Goal: Information Seeking & Learning: Learn about a topic

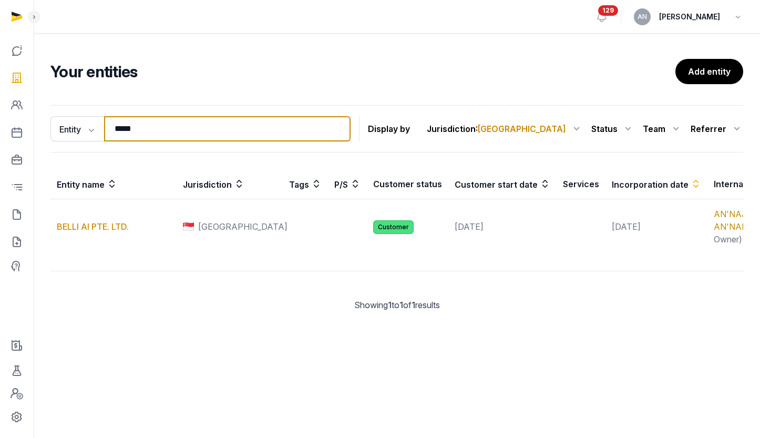
click at [156, 130] on input "*****" at bounding box center [227, 128] width 246 height 25
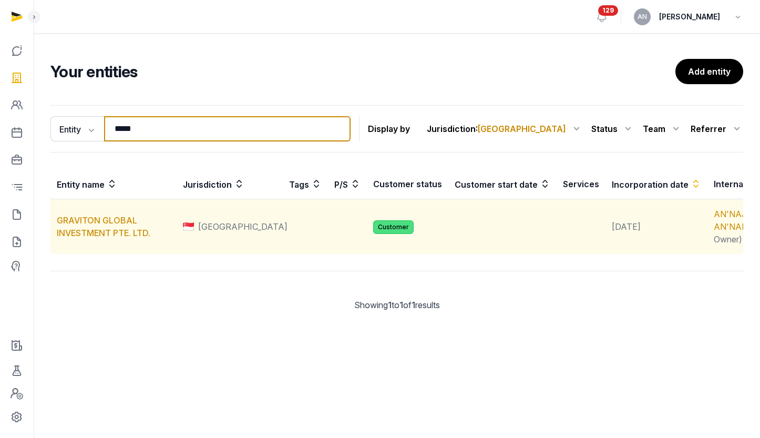
type input "*****"
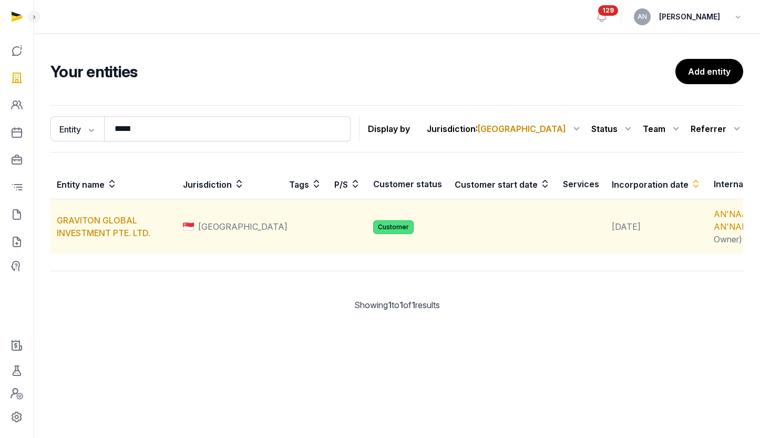
click at [100, 238] on td "GRAVITON GLOBAL INVESTMENT PTE. LTD." at bounding box center [113, 226] width 126 height 55
click at [100, 234] on link "GRAVITON GLOBAL INVESTMENT PTE. LTD." at bounding box center [104, 226] width 94 height 23
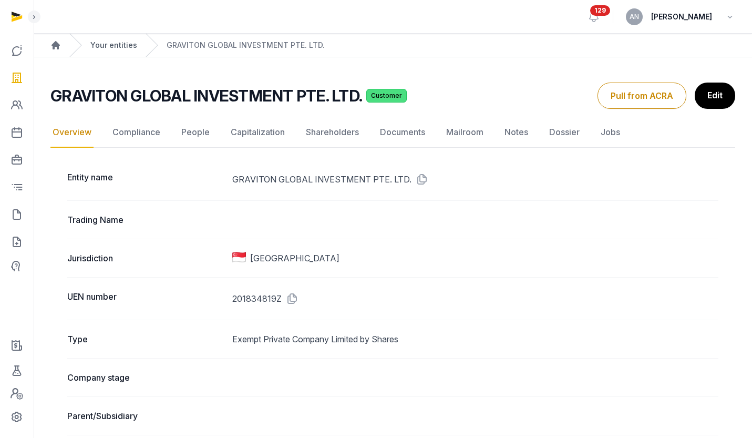
click at [119, 45] on link "Your entities" at bounding box center [113, 45] width 47 height 11
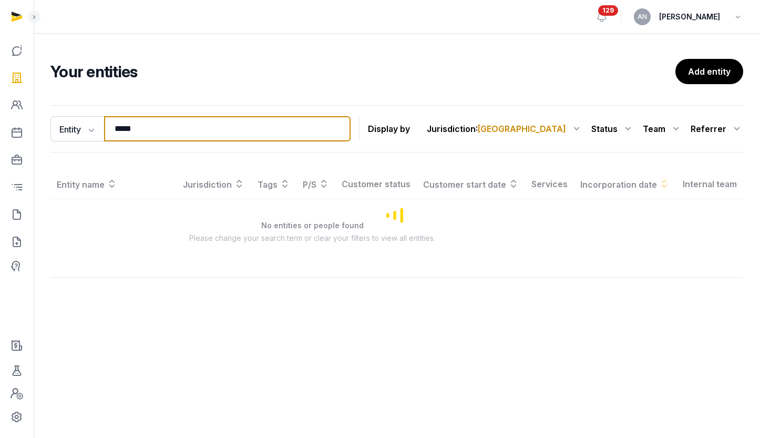
click at [150, 138] on input "*****" at bounding box center [227, 128] width 246 height 25
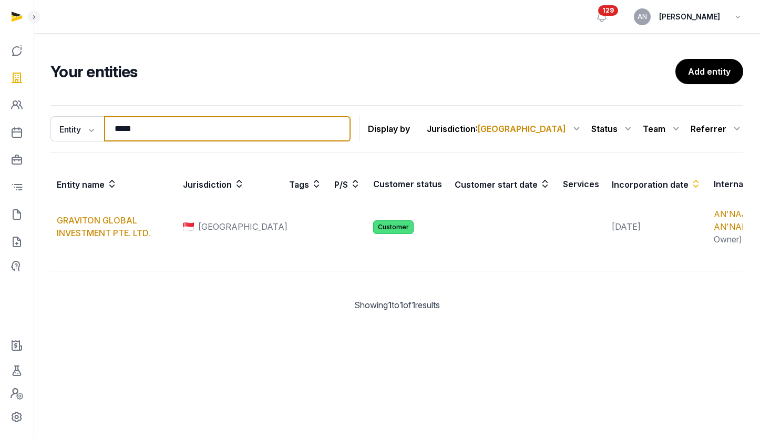
click at [150, 137] on input "*****" at bounding box center [227, 128] width 246 height 25
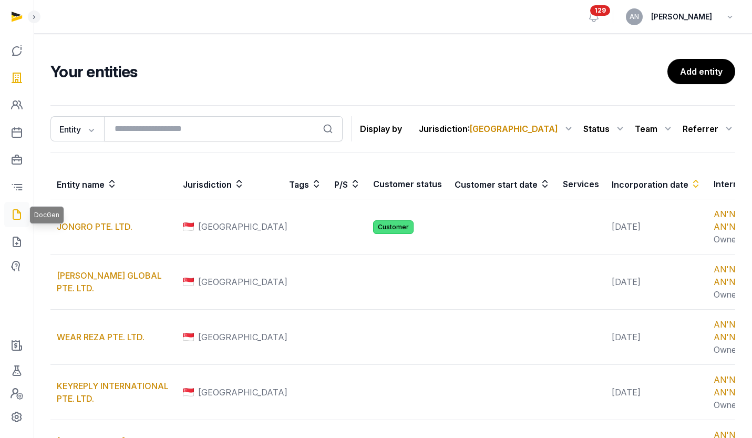
click at [16, 223] on link at bounding box center [16, 214] width 25 height 25
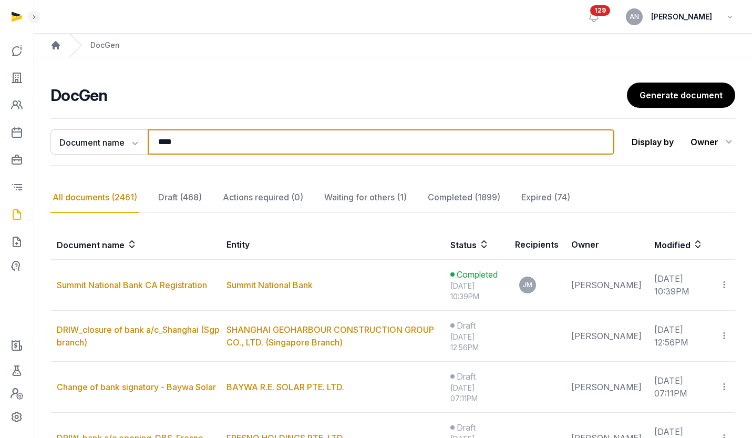
click at [169, 142] on input "****" at bounding box center [381, 141] width 467 height 25
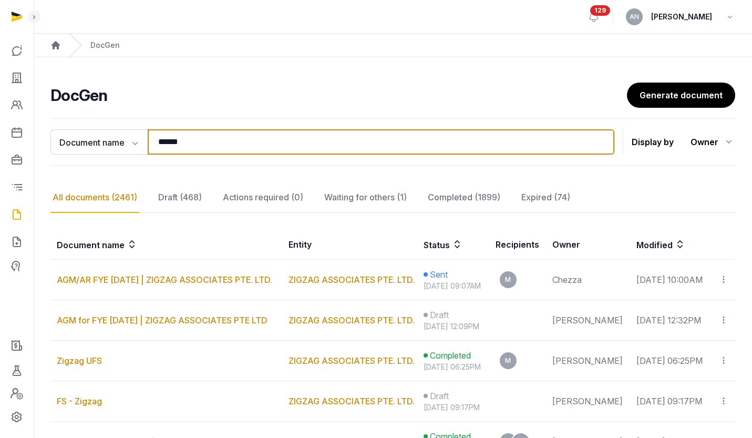
type input "******"
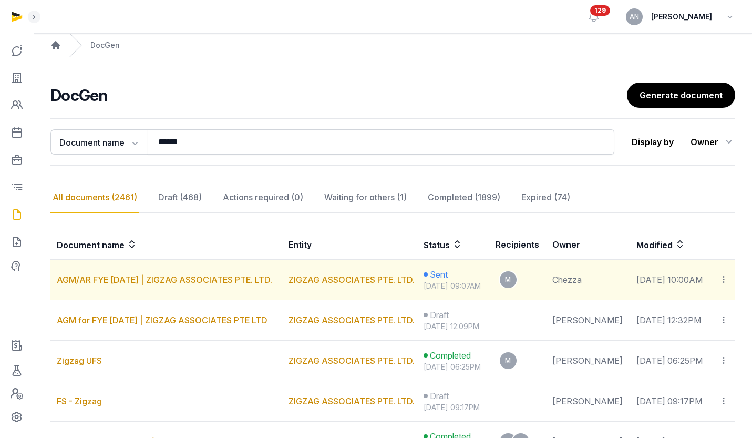
click at [723, 282] on icon at bounding box center [723, 279] width 9 height 11
click at [685, 314] on div "Copy links" at bounding box center [681, 308] width 74 height 13
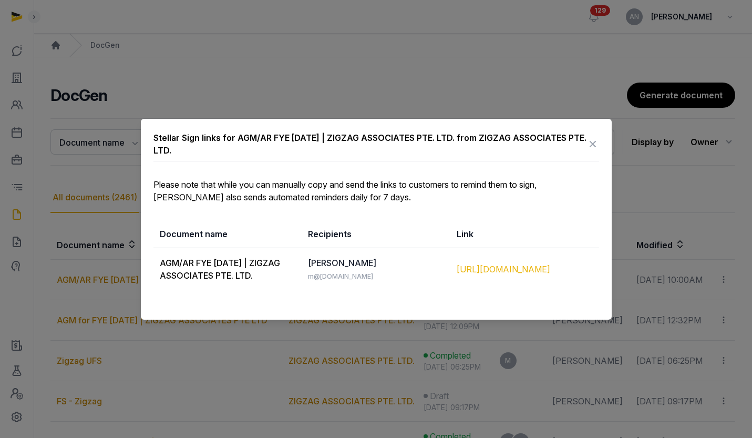
click at [477, 272] on div "[URL][DOMAIN_NAME]" at bounding box center [525, 269] width 136 height 13
click at [563, 110] on div at bounding box center [376, 219] width 752 height 438
click at [594, 140] on icon at bounding box center [593, 144] width 13 height 17
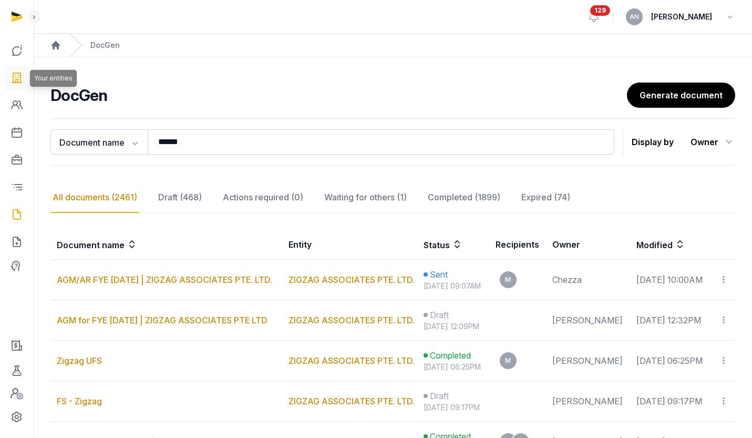
click at [24, 73] on link at bounding box center [16, 77] width 25 height 25
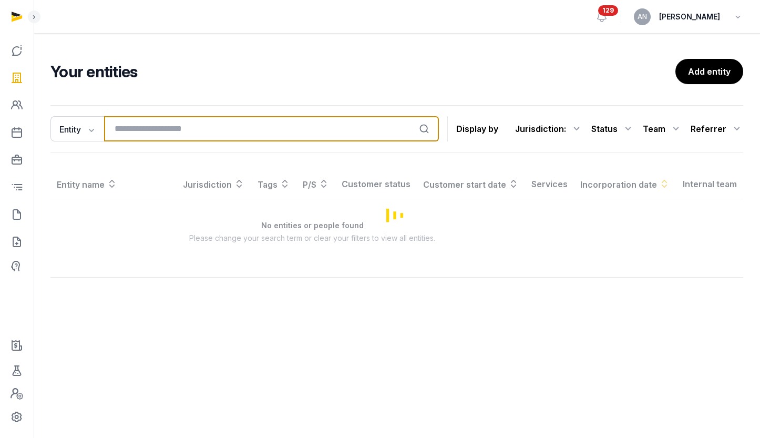
click at [201, 130] on input "search" at bounding box center [271, 128] width 335 height 25
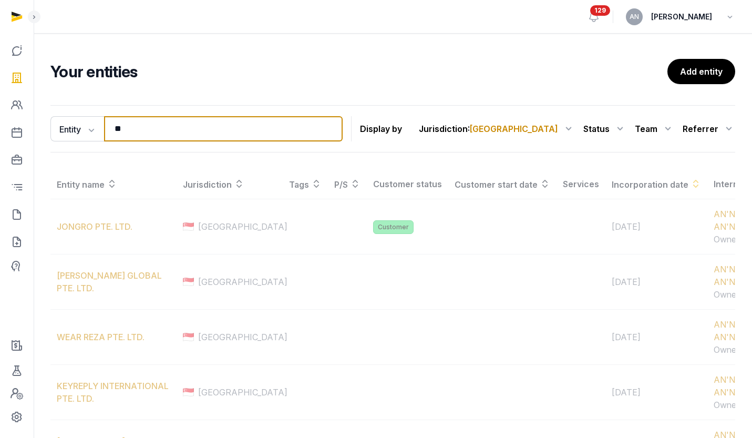
type input "*"
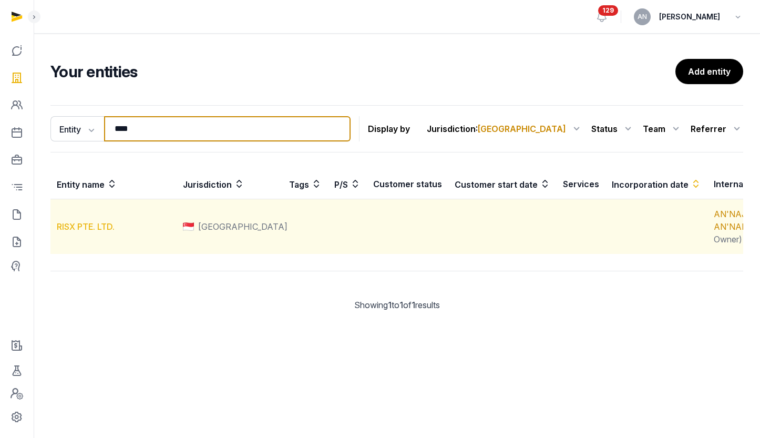
type input "****"
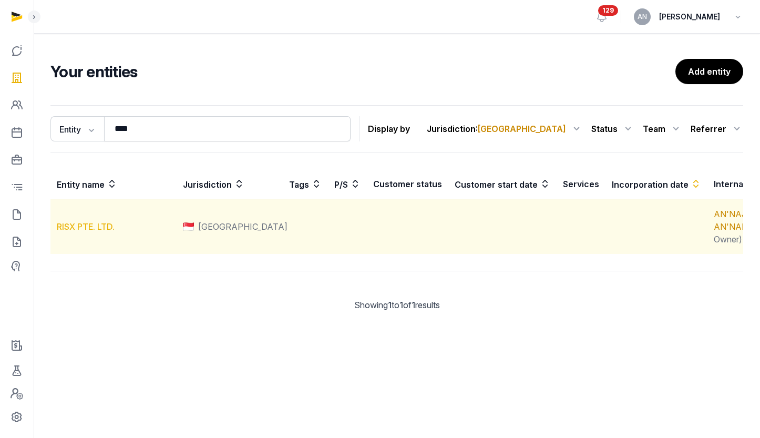
click at [106, 232] on link "RISX PTE. LTD." at bounding box center [86, 226] width 58 height 11
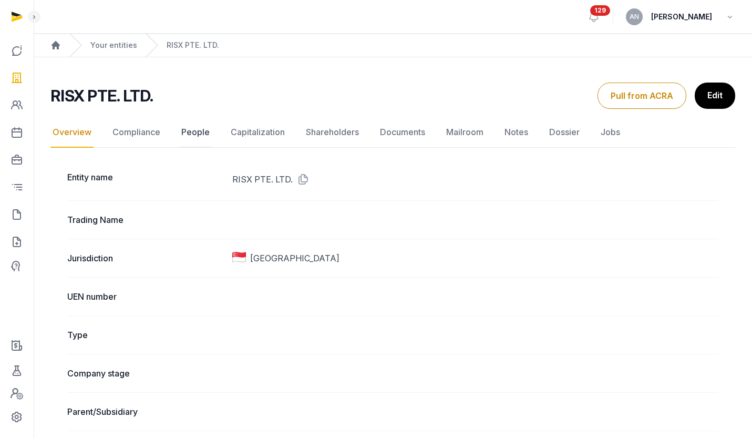
click at [192, 134] on link "People" at bounding box center [195, 132] width 33 height 30
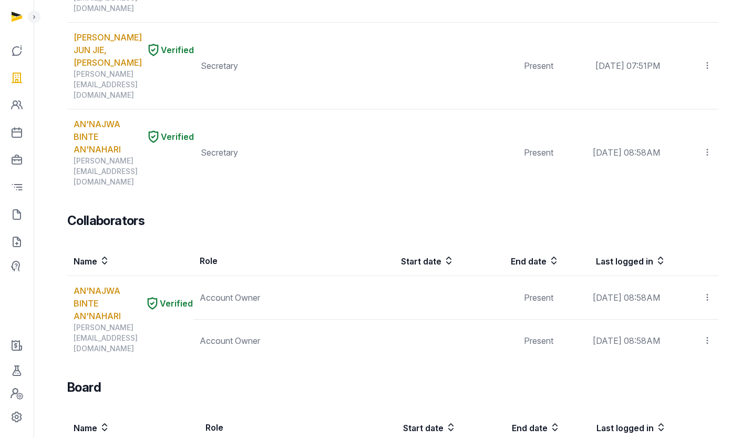
scroll to position [407, 0]
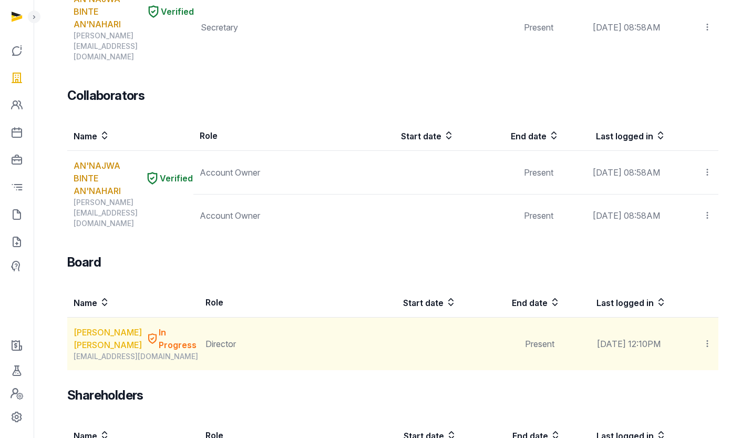
click at [96, 326] on link "[PERSON_NAME] [PERSON_NAME]" at bounding box center [108, 338] width 68 height 25
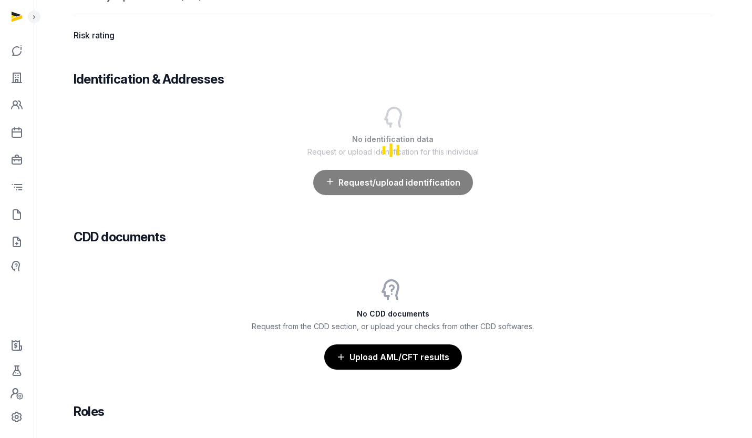
scroll to position [901, 0]
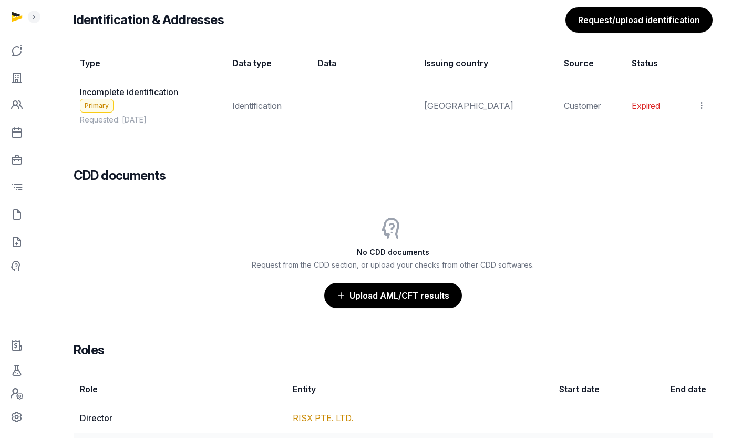
click at [708, 102] on td "View Populate Information Delete" at bounding box center [697, 105] width 30 height 57
click at [704, 104] on icon at bounding box center [701, 105] width 9 height 11
click at [686, 140] on div "View" at bounding box center [655, 134] width 101 height 21
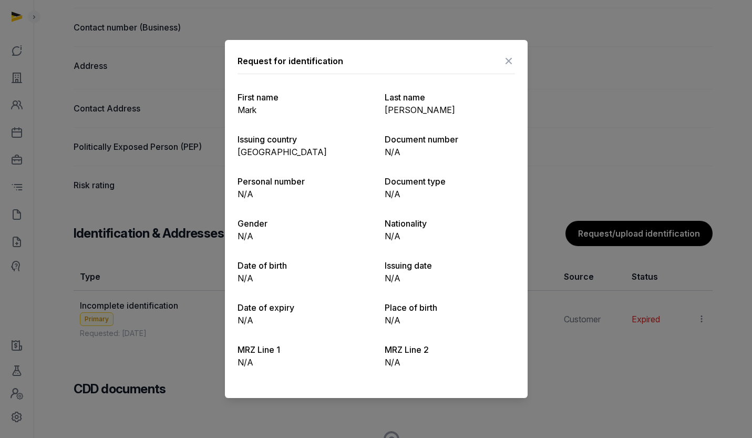
scroll to position [951, 0]
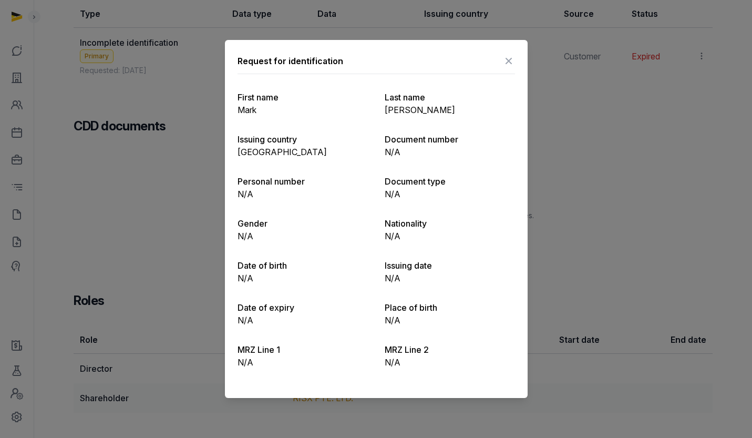
click at [507, 64] on icon at bounding box center [508, 61] width 13 height 17
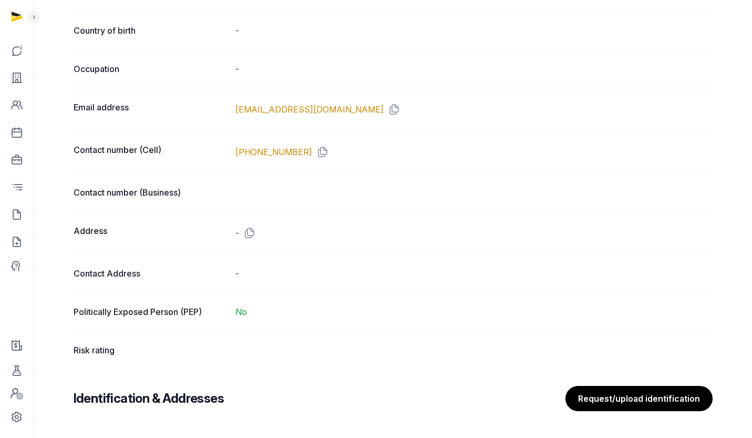
scroll to position [689, 0]
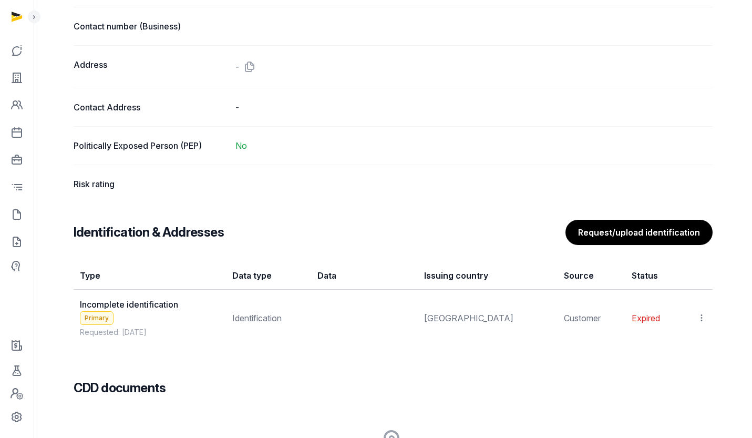
click at [213, 313] on td "Incomplete identification Primary Requested: [DATE]" at bounding box center [150, 318] width 152 height 57
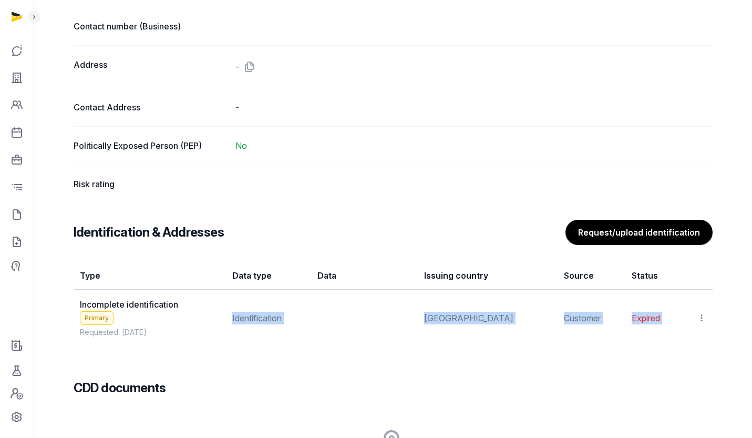
drag, startPoint x: 315, startPoint y: 342, endPoint x: 416, endPoint y: 348, distance: 100.6
click at [397, 353] on div "Full name [PERSON_NAME] [PERSON_NAME] Legal full name (as per government docume…" at bounding box center [393, 60] width 673 height 1238
click at [418, 345] on td at bounding box center [364, 318] width 107 height 57
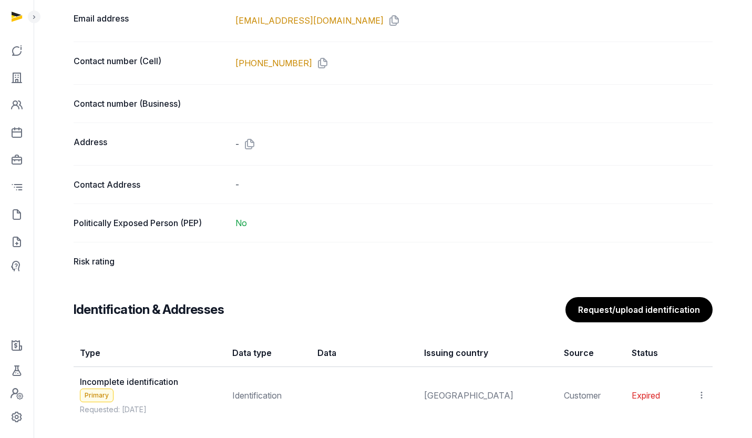
scroll to position [613, 0]
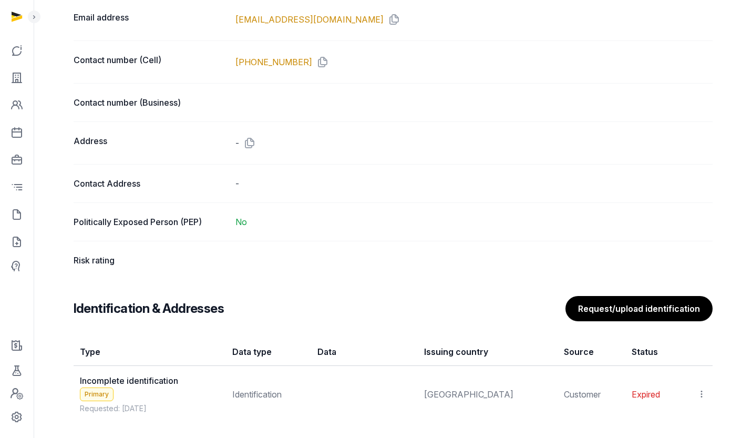
click at [700, 393] on icon at bounding box center [701, 393] width 9 height 11
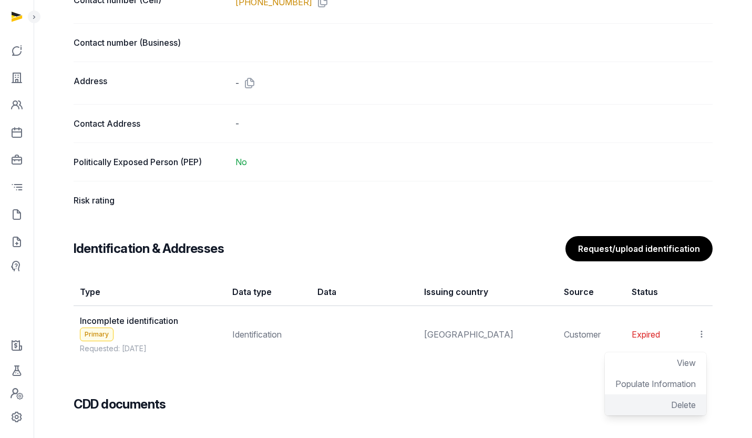
scroll to position [691, 0]
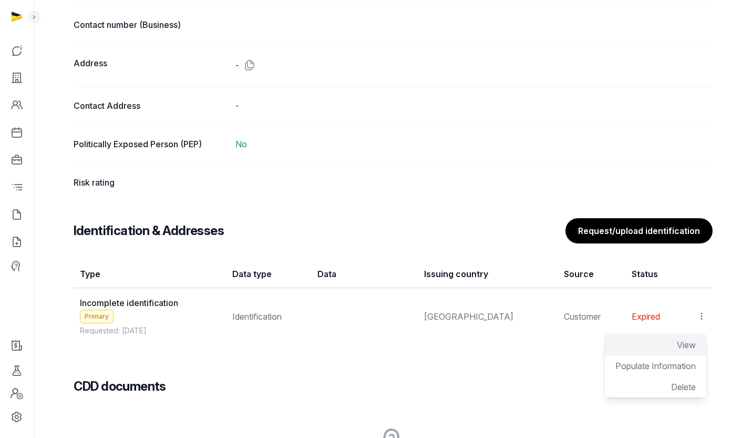
click at [671, 347] on div "View" at bounding box center [655, 344] width 101 height 21
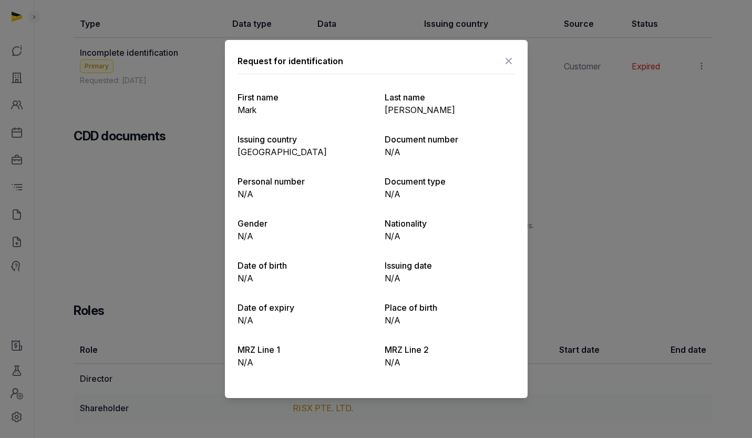
scroll to position [951, 0]
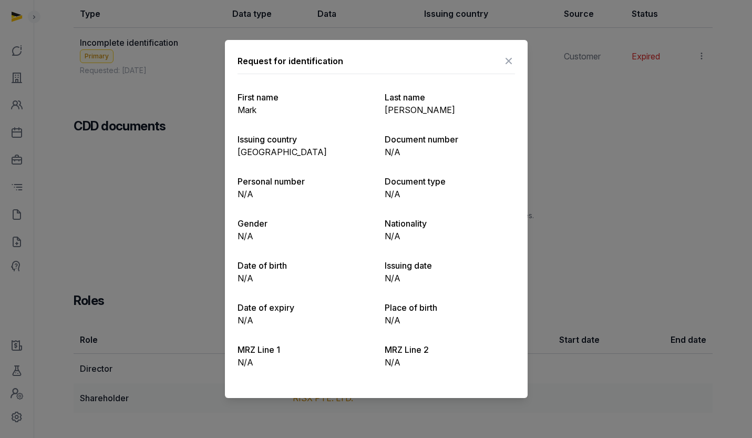
click at [507, 63] on icon at bounding box center [508, 61] width 13 height 17
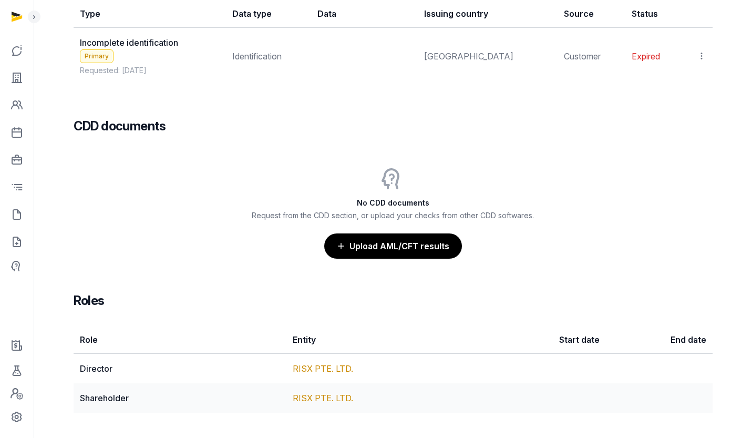
click at [328, 362] on td "RISX PTE. LTD." at bounding box center [392, 369] width 213 height 30
click at [328, 363] on link "RISX PTE. LTD." at bounding box center [323, 368] width 60 height 11
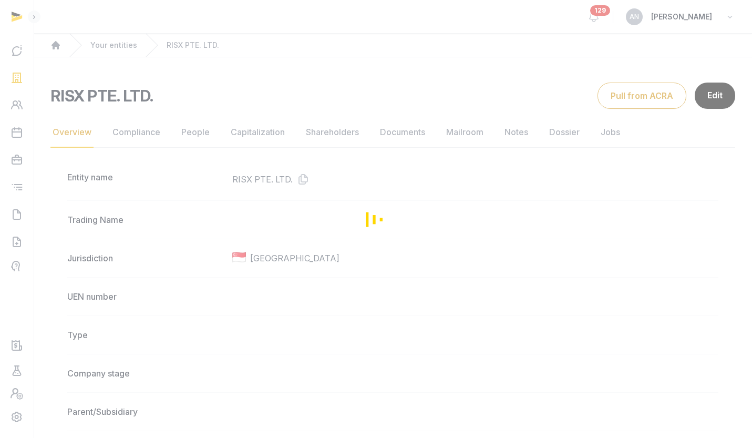
click at [420, 138] on div "Loading" at bounding box center [376, 219] width 752 height 438
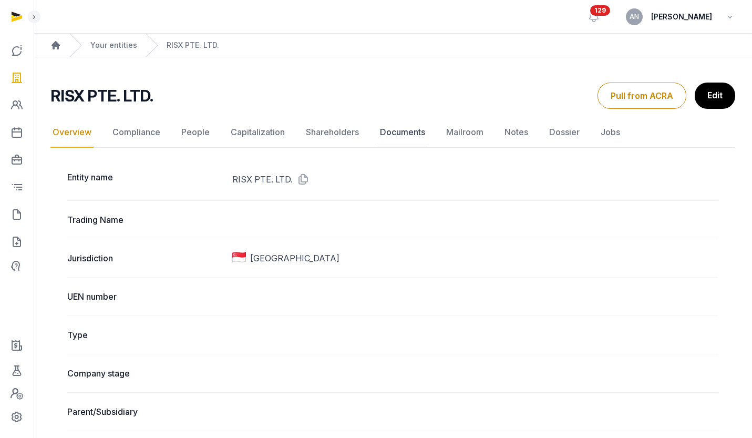
click at [415, 133] on link "Documents" at bounding box center [402, 132] width 49 height 30
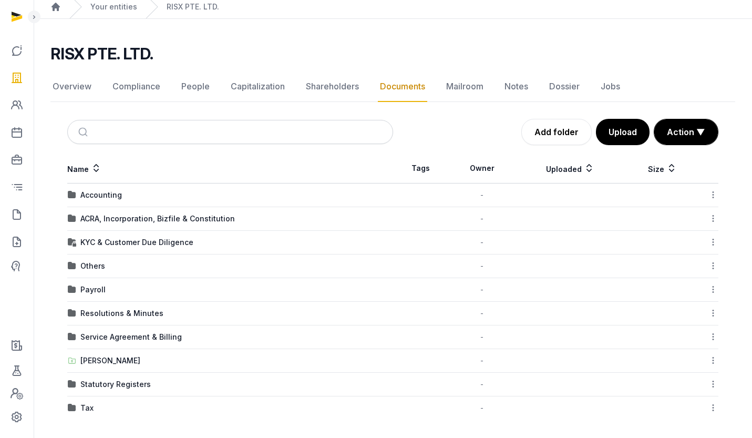
scroll to position [41, 0]
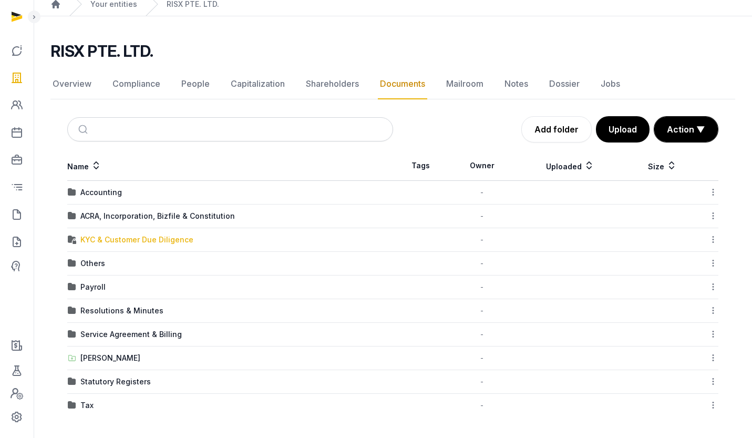
click at [122, 244] on div "KYC & Customer Due Diligence" at bounding box center [136, 239] width 113 height 11
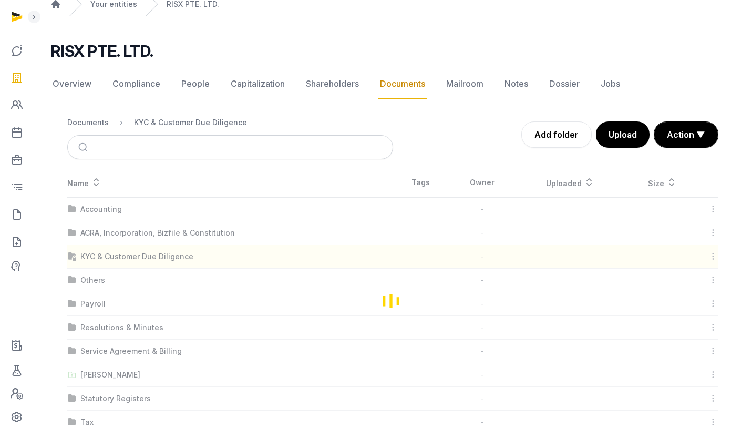
scroll to position [0, 0]
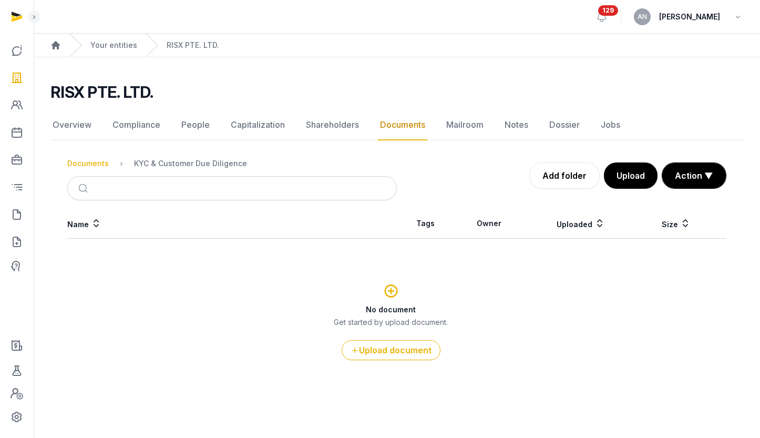
drag, startPoint x: 61, startPoint y: 166, endPoint x: 68, endPoint y: 162, distance: 7.1
click at [62, 165] on div "Documents KYC & Customer Due Diligence Add folder Upload Action ▼ Start select …" at bounding box center [396, 175] width 693 height 49
click at [80, 160] on div "Documents" at bounding box center [88, 163] width 42 height 11
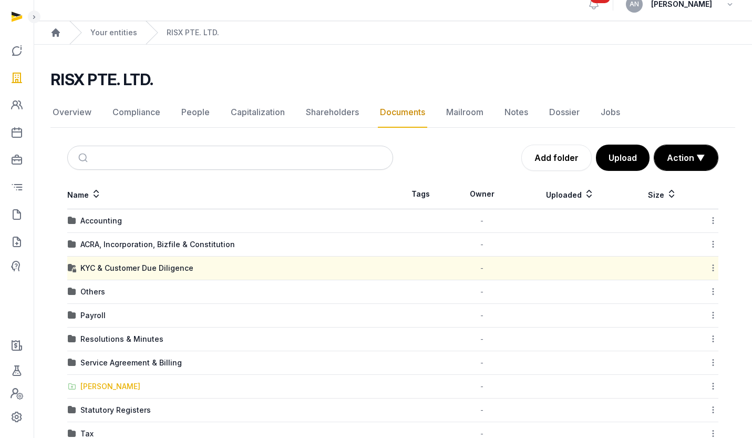
scroll to position [25, 0]
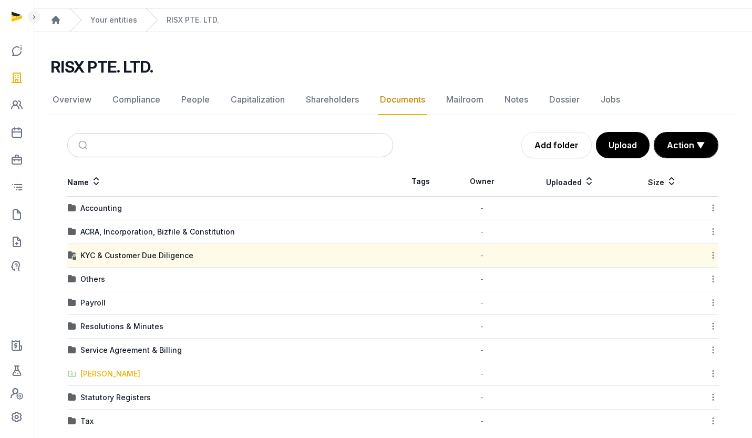
click at [112, 375] on div "[PERSON_NAME]" at bounding box center [110, 373] width 60 height 11
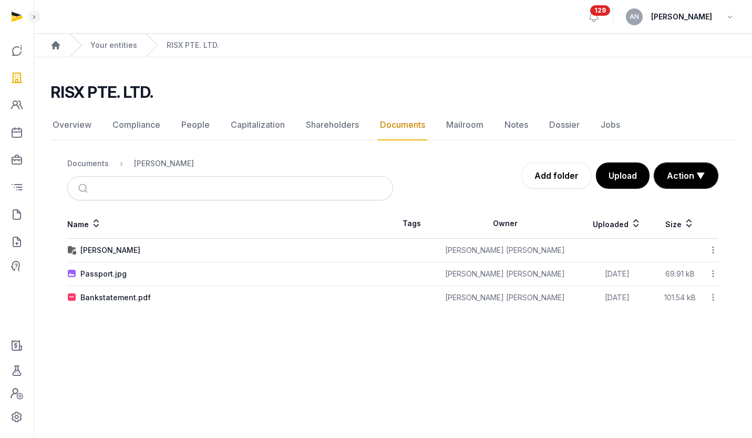
scroll to position [0, 0]
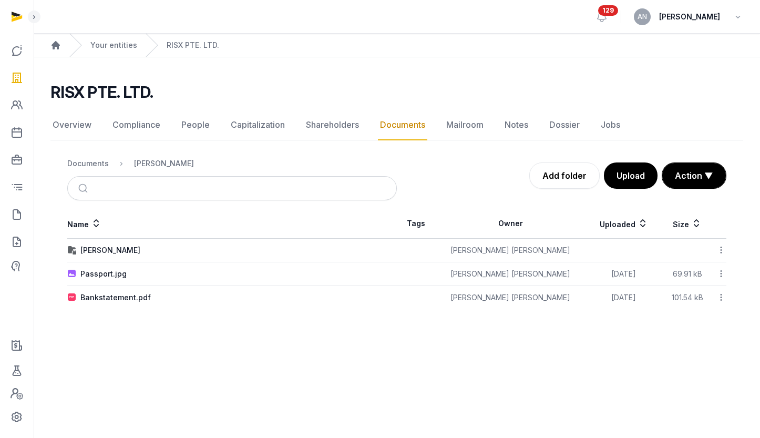
click at [104, 266] on td "Passport.jpg" at bounding box center [232, 274] width 330 height 24
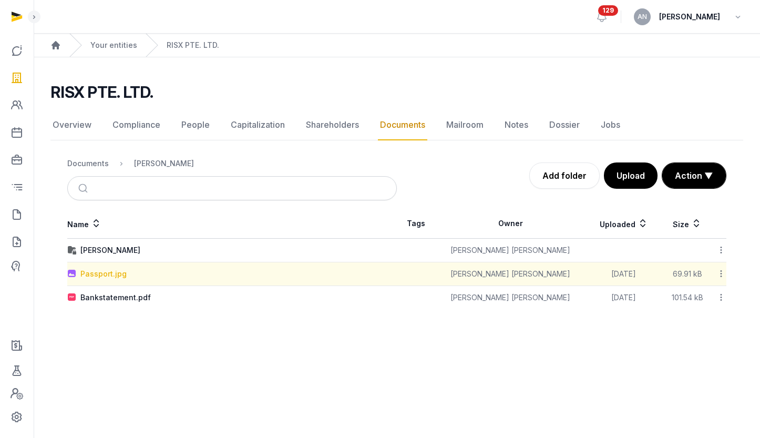
click at [103, 276] on div "Passport.jpg" at bounding box center [103, 274] width 46 height 11
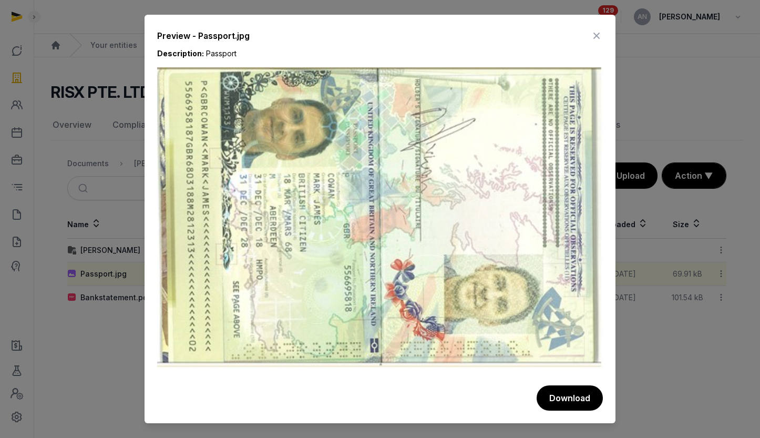
click at [601, 26] on div "Preview - Passport.jpg Description: Passport Download" at bounding box center [380, 219] width 471 height 408
click at [595, 37] on icon at bounding box center [596, 35] width 13 height 17
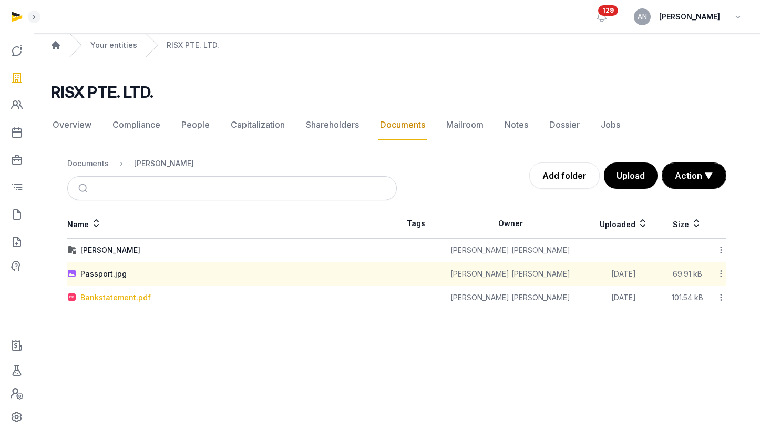
click at [139, 292] on td "Bankstatement.pdf" at bounding box center [232, 298] width 330 height 24
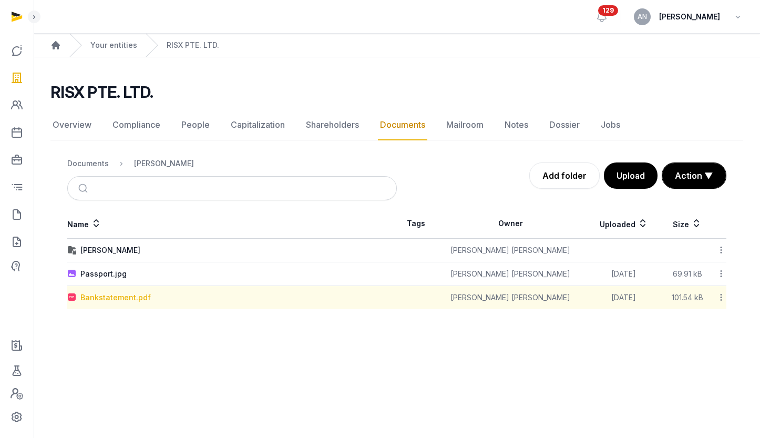
click at [135, 296] on div "Bankstatement.pdf" at bounding box center [115, 297] width 70 height 11
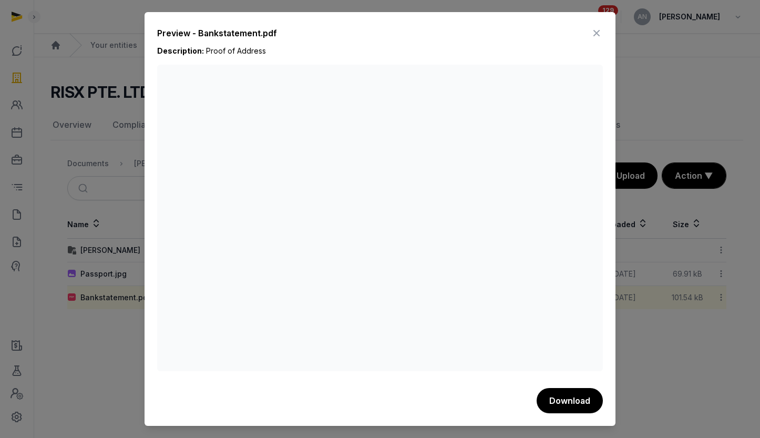
click at [600, 34] on icon at bounding box center [596, 33] width 13 height 17
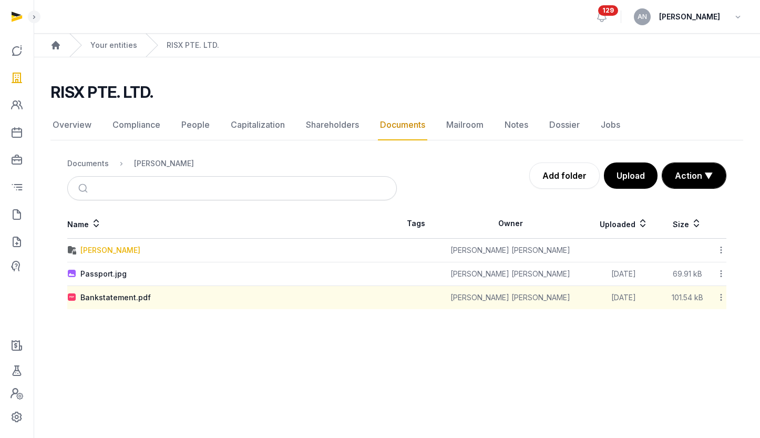
click at [109, 249] on div "[PERSON_NAME]" at bounding box center [110, 250] width 60 height 11
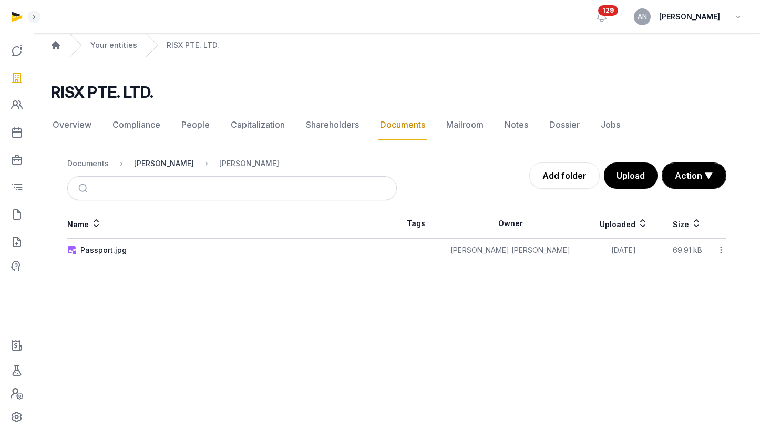
click at [137, 165] on div "[PERSON_NAME]" at bounding box center [164, 163] width 60 height 11
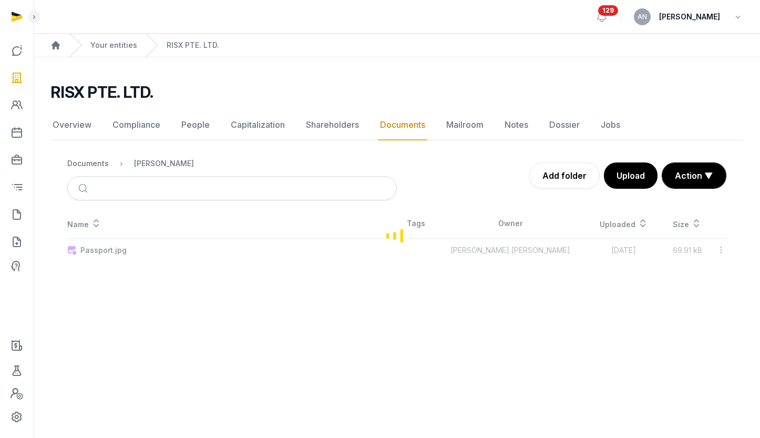
click at [85, 162] on div "Documents" at bounding box center [88, 163] width 42 height 11
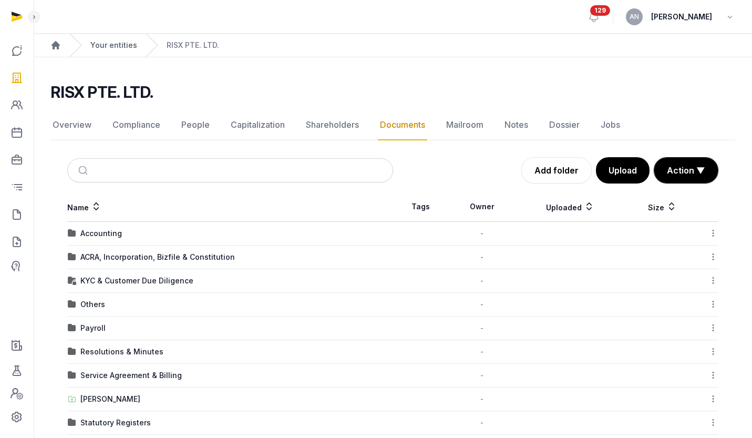
click at [117, 49] on link "Your entities" at bounding box center [113, 45] width 47 height 11
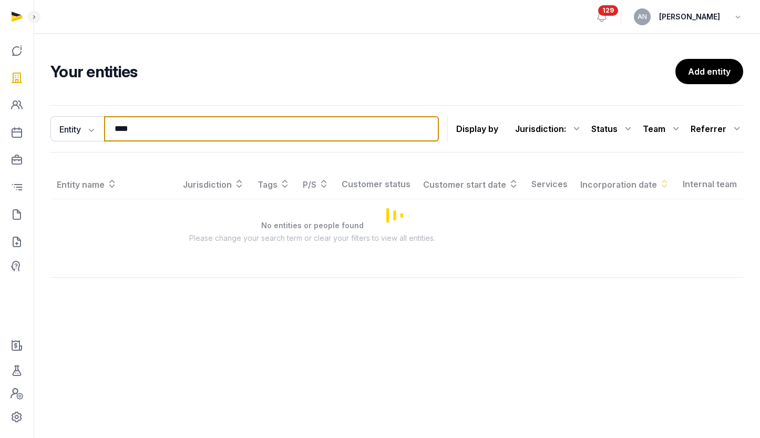
click at [138, 133] on input "****" at bounding box center [271, 128] width 335 height 25
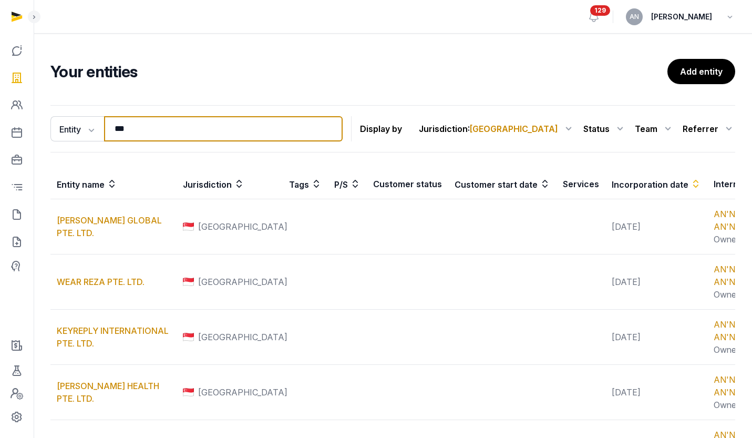
click at [143, 130] on input "***" at bounding box center [223, 128] width 239 height 25
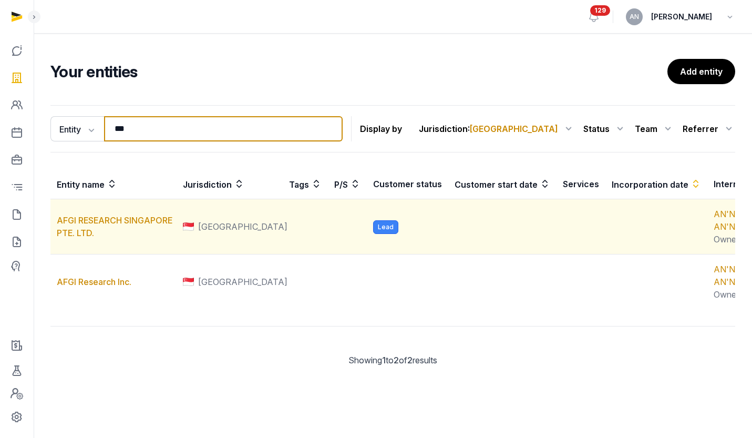
type input "***"
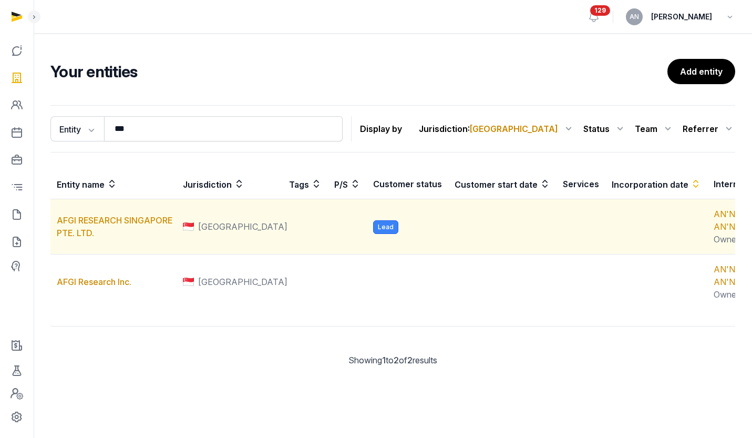
click at [96, 240] on td "AFGI RESEARCH SINGAPORE PTE. LTD." at bounding box center [113, 226] width 126 height 55
click at [92, 232] on link "AFGI RESEARCH SINGAPORE PTE. LTD." at bounding box center [115, 226] width 116 height 23
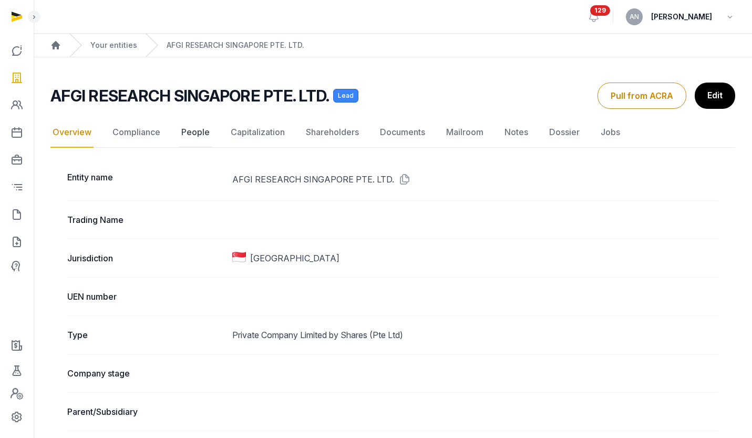
click at [200, 129] on link "People" at bounding box center [195, 132] width 33 height 30
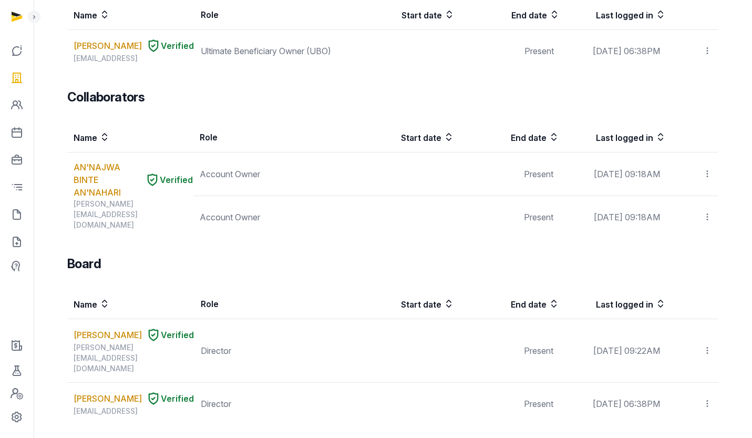
scroll to position [286, 0]
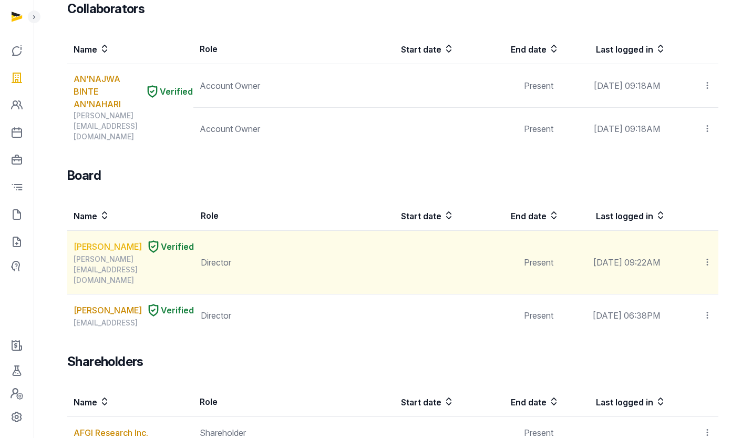
click at [95, 240] on link "[PERSON_NAME]" at bounding box center [108, 246] width 68 height 13
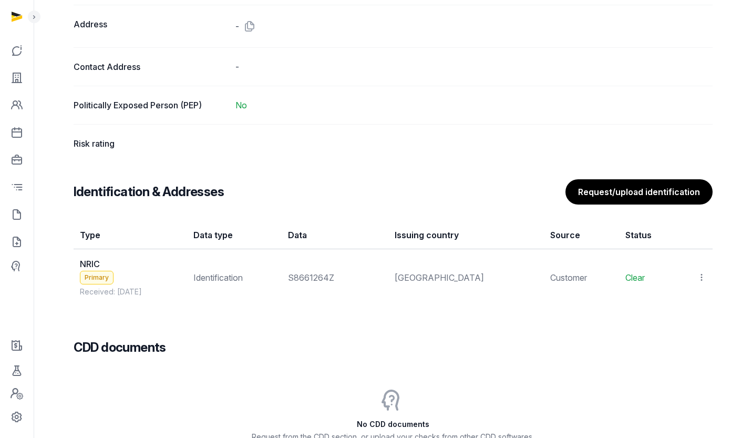
scroll to position [740, 0]
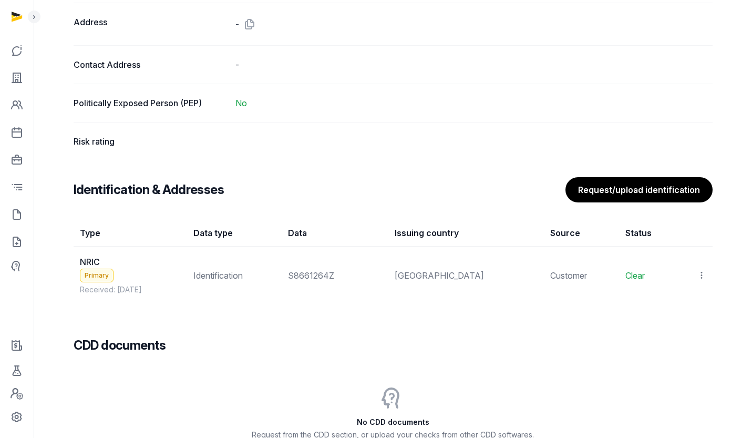
click at [703, 273] on icon at bounding box center [701, 275] width 9 height 11
click at [686, 302] on span "View" at bounding box center [686, 304] width 19 height 11
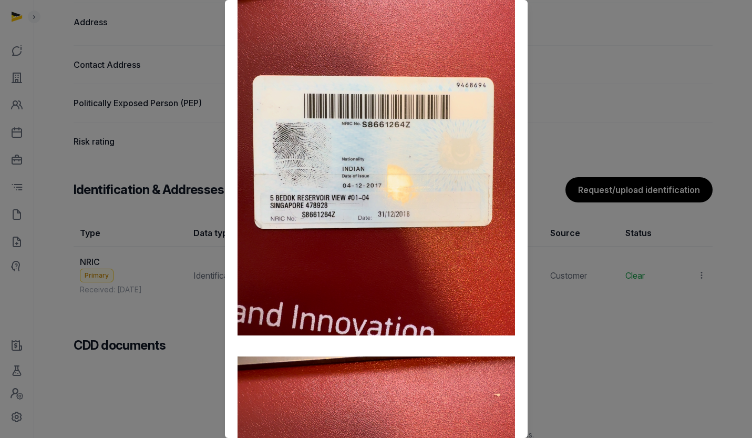
scroll to position [0, 0]
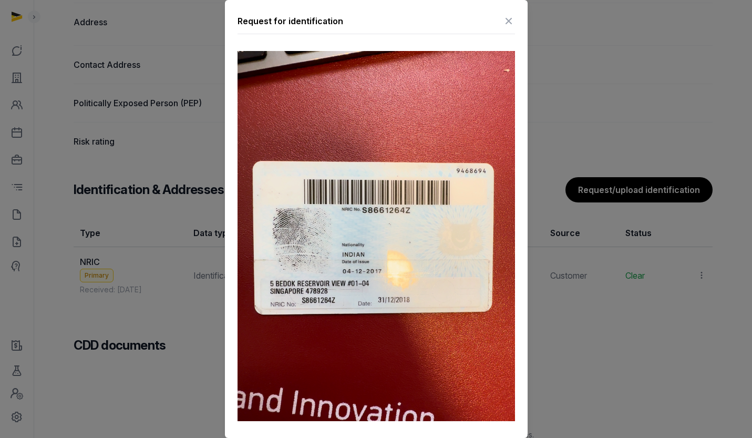
click at [502, 20] on icon at bounding box center [508, 21] width 13 height 17
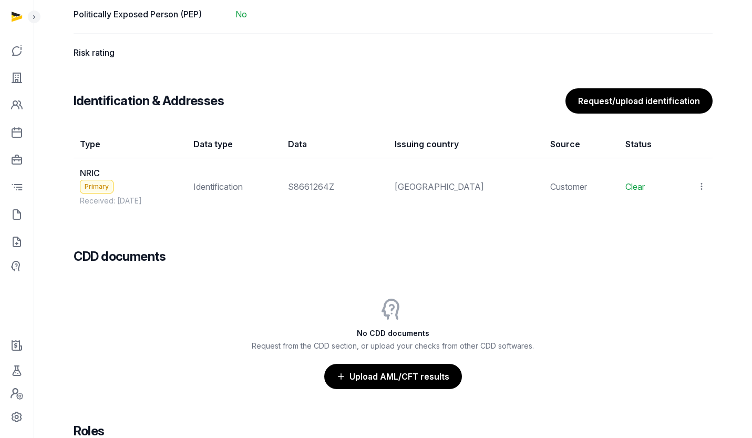
scroll to position [930, 0]
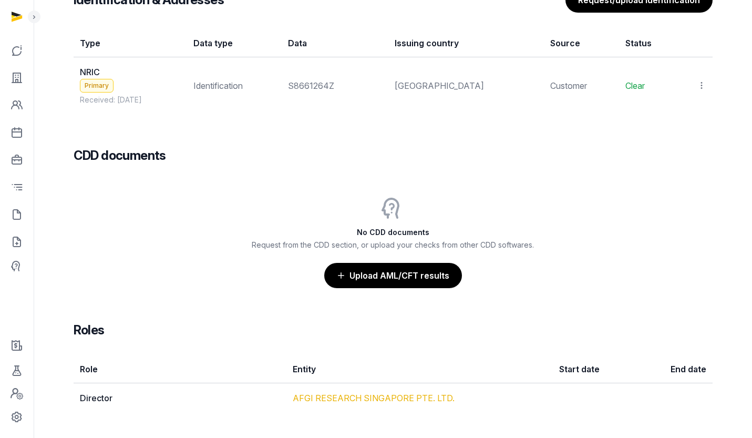
click at [424, 400] on link "AFGI RESEARCH SINGAPORE PTE. LTD." at bounding box center [374, 398] width 162 height 11
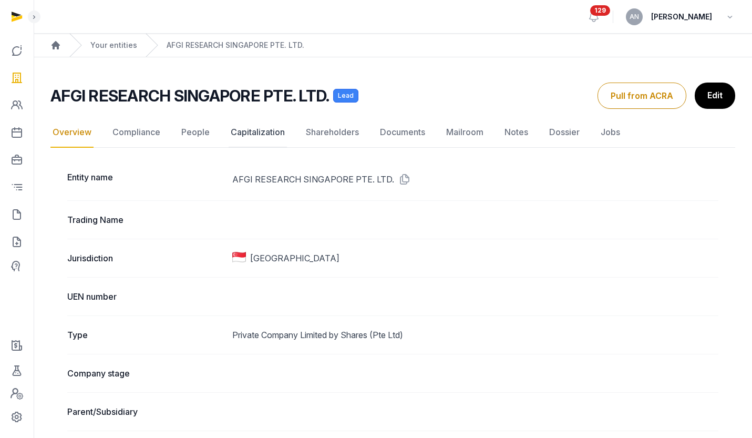
click at [259, 135] on link "Capitalization" at bounding box center [258, 132] width 58 height 30
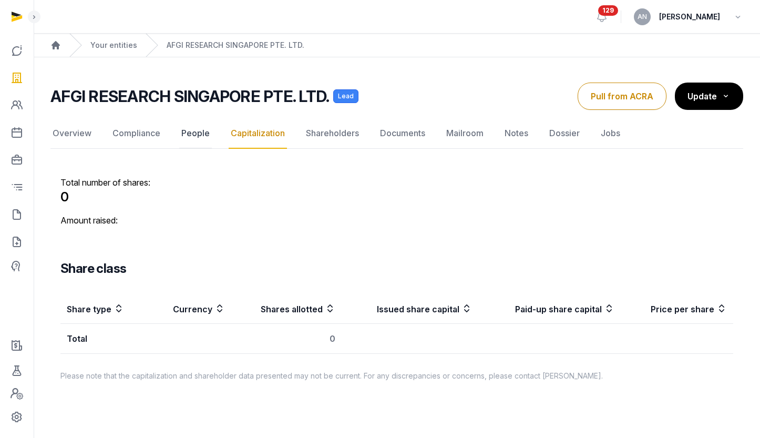
click at [201, 126] on link "People" at bounding box center [195, 133] width 33 height 30
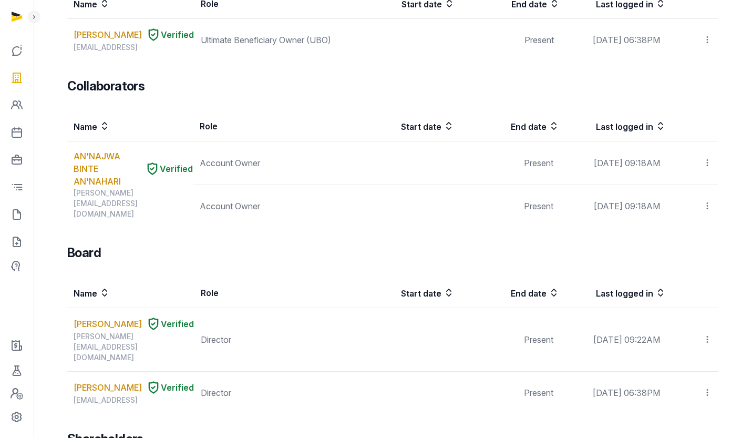
scroll to position [286, 0]
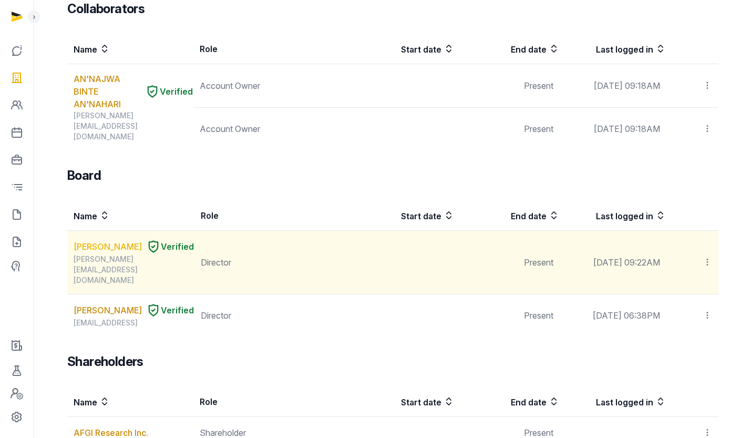
click at [91, 240] on link "[PERSON_NAME]" at bounding box center [108, 246] width 68 height 13
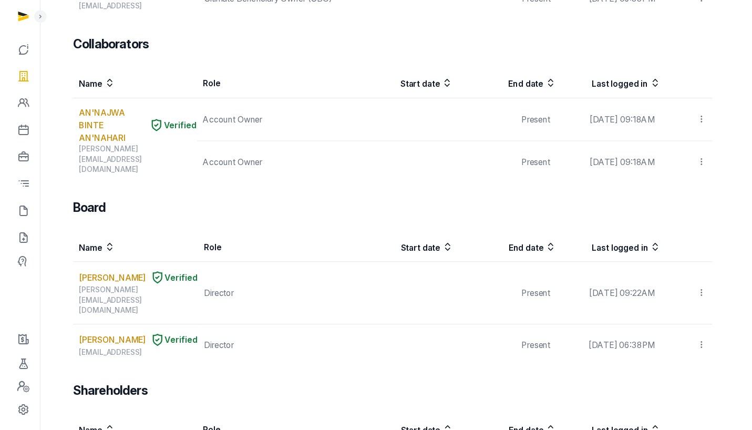
scroll to position [252, 0]
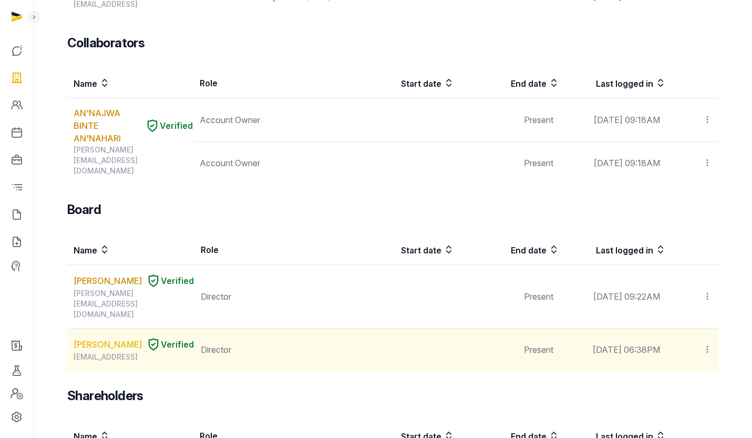
click at [100, 338] on link "[PERSON_NAME]" at bounding box center [108, 344] width 68 height 13
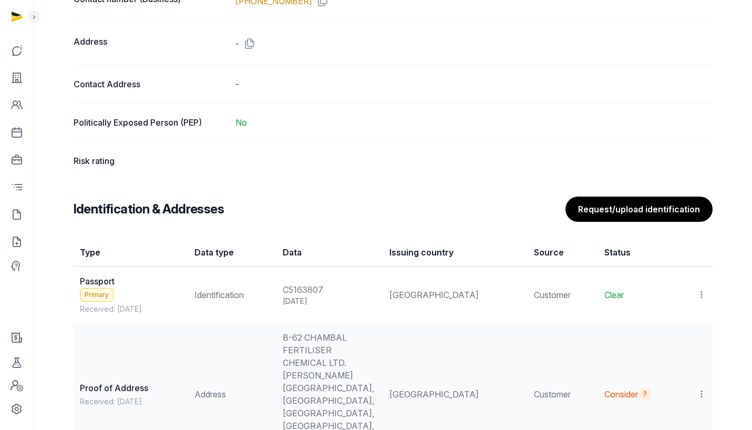
scroll to position [807, 0]
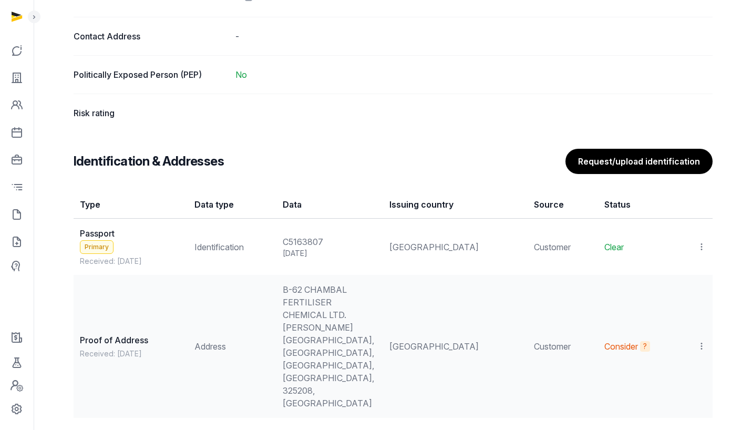
click at [700, 243] on icon at bounding box center [701, 246] width 9 height 11
click at [673, 272] on div "View" at bounding box center [655, 275] width 101 height 21
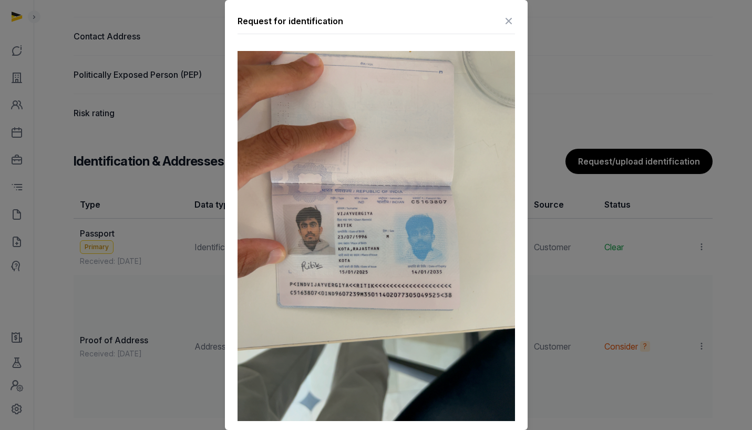
click at [502, 16] on icon at bounding box center [508, 21] width 13 height 17
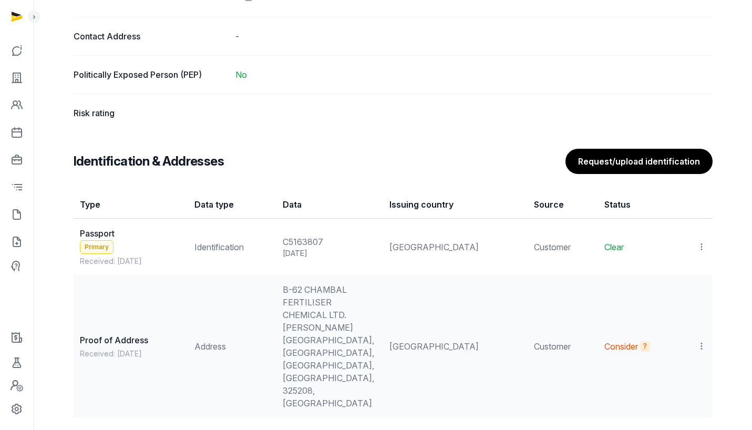
click at [695, 339] on div at bounding box center [696, 346] width 19 height 15
click at [684, 369] on span "View" at bounding box center [686, 374] width 19 height 11
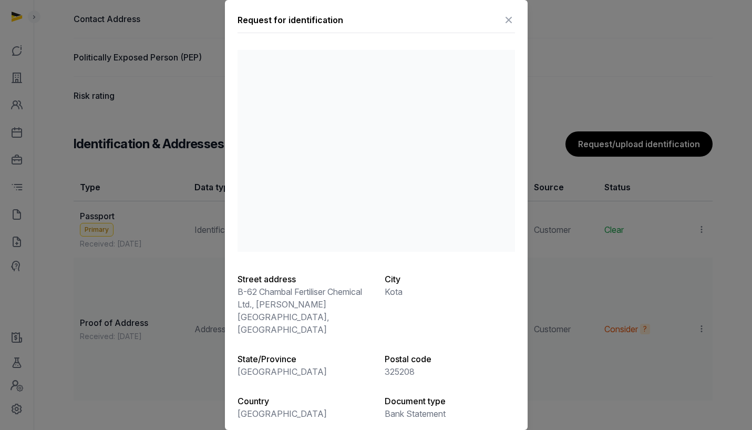
scroll to position [0, 0]
click at [510, 11] on div "Request for identification Street address B-62 Chambal Fertiliser Chemical Ltd.…" at bounding box center [376, 246] width 303 height 492
click at [505, 13] on icon at bounding box center [508, 21] width 13 height 17
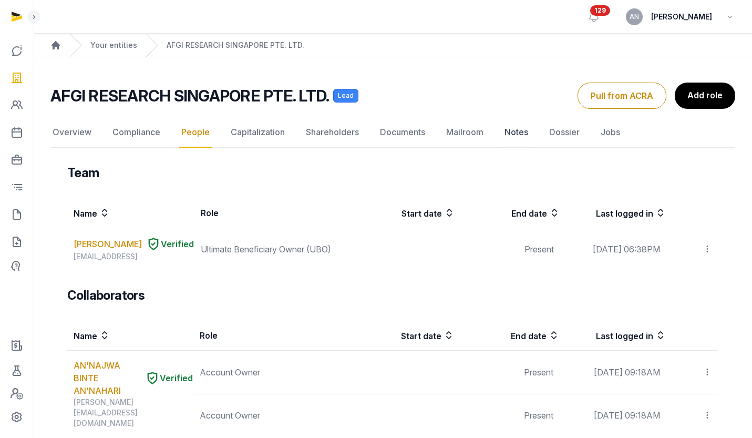
click at [502, 134] on link "Notes" at bounding box center [516, 132] width 28 height 30
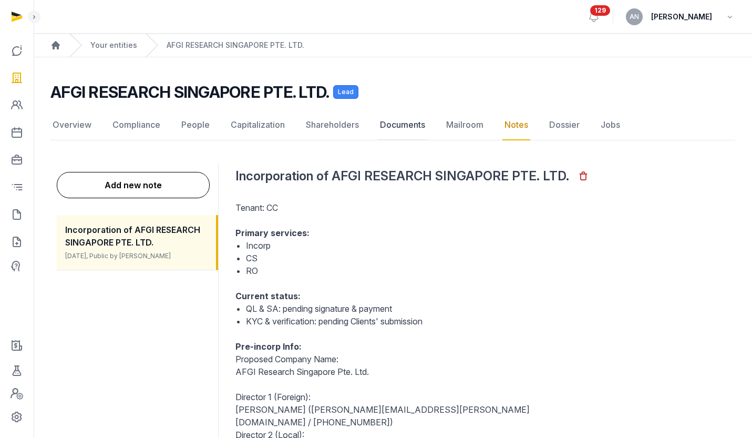
click at [419, 135] on link "Documents" at bounding box center [402, 125] width 49 height 30
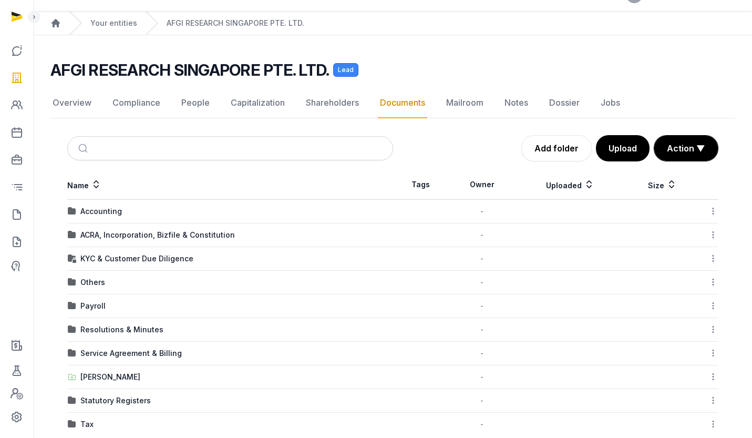
scroll to position [41, 0]
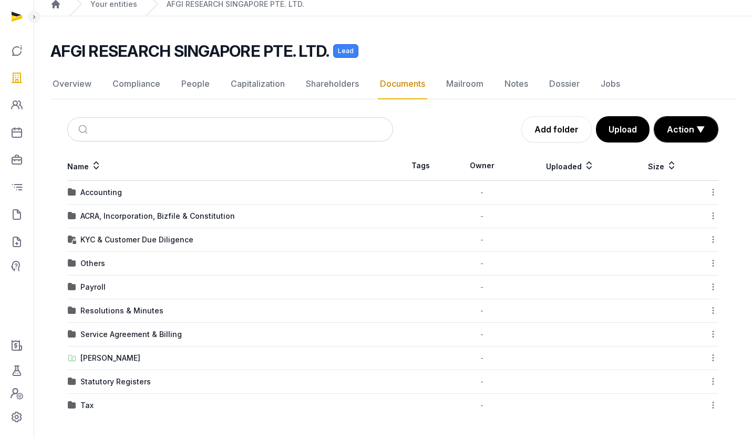
click at [126, 239] on div "KYC & Customer Due Diligence" at bounding box center [136, 239] width 113 height 11
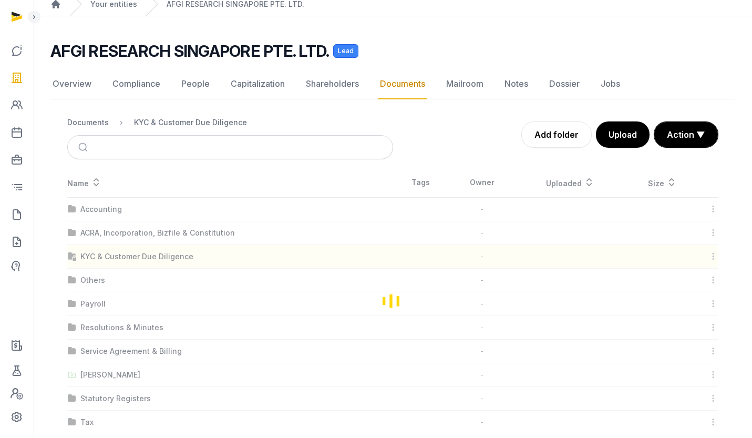
scroll to position [0, 0]
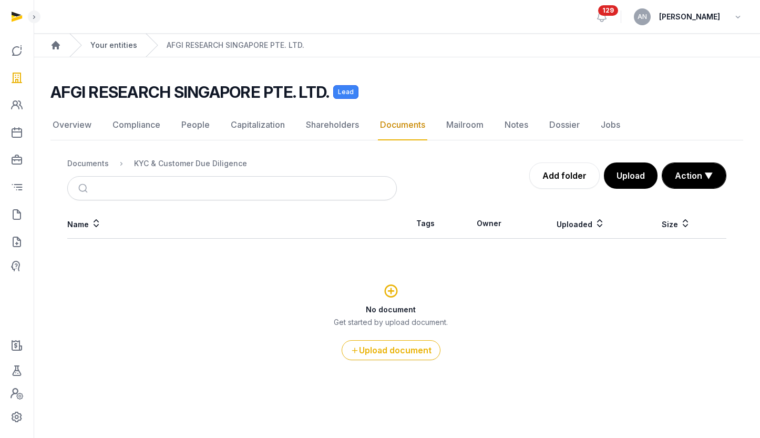
click at [127, 40] on link "Your entities" at bounding box center [113, 45] width 47 height 11
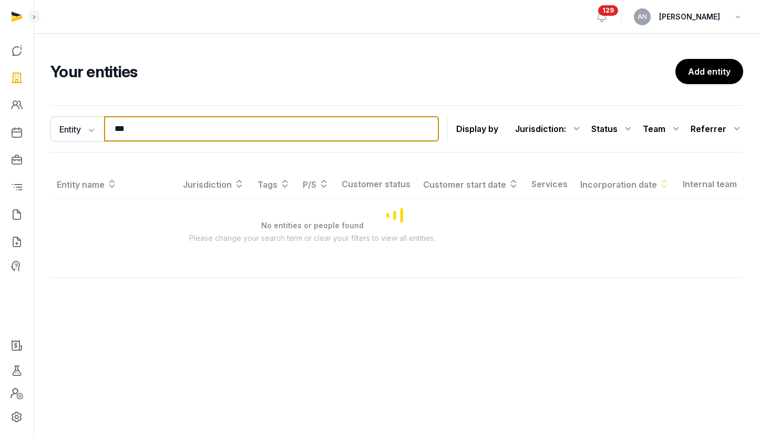
click at [163, 124] on input "***" at bounding box center [271, 128] width 335 height 25
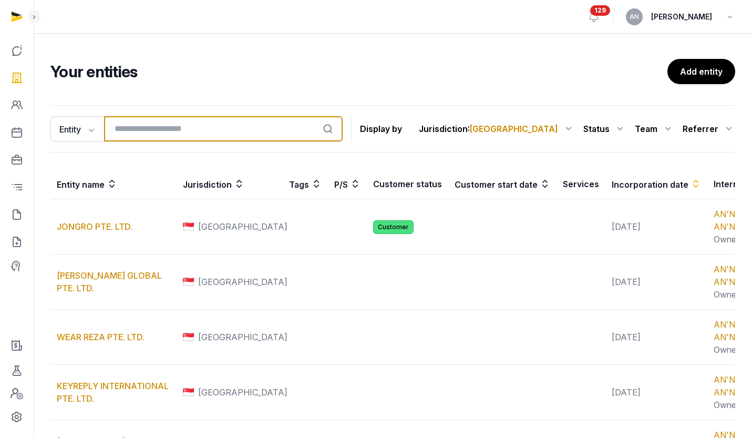
click at [125, 130] on input "search" at bounding box center [223, 128] width 239 height 25
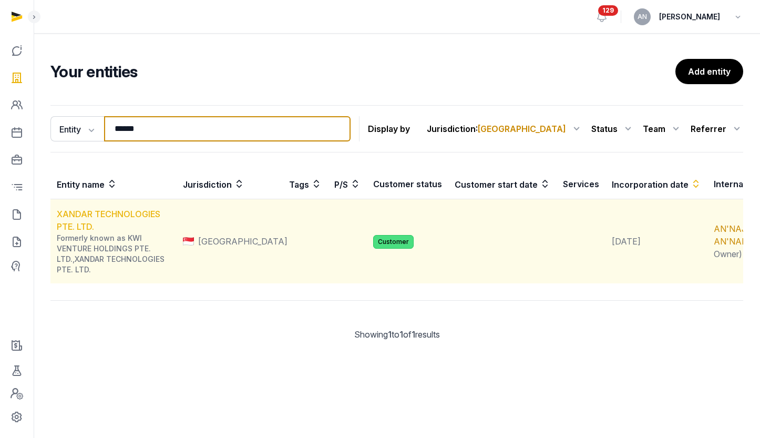
type input "******"
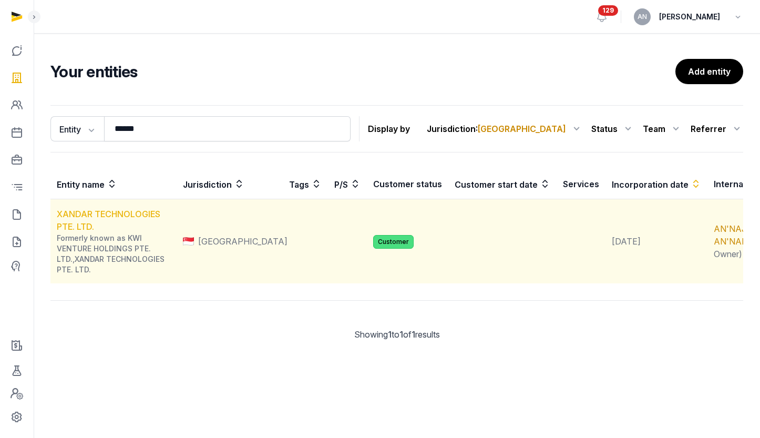
click at [94, 218] on link "XANDAR TECHNOLOGIES PTE. LTD." at bounding box center [109, 220] width 104 height 23
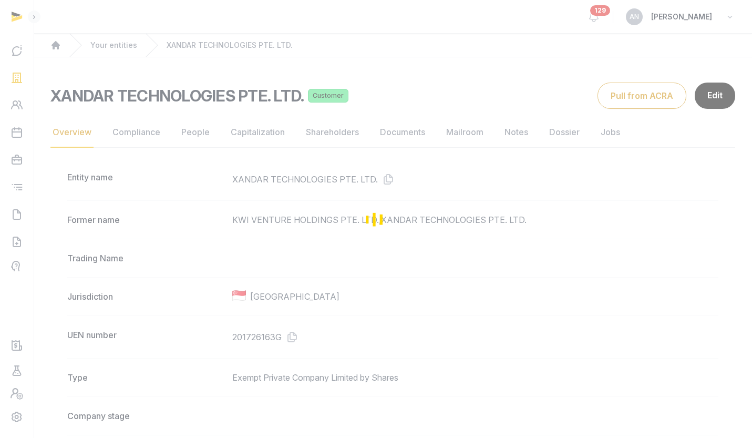
click at [422, 125] on div "Loading" at bounding box center [376, 219] width 752 height 438
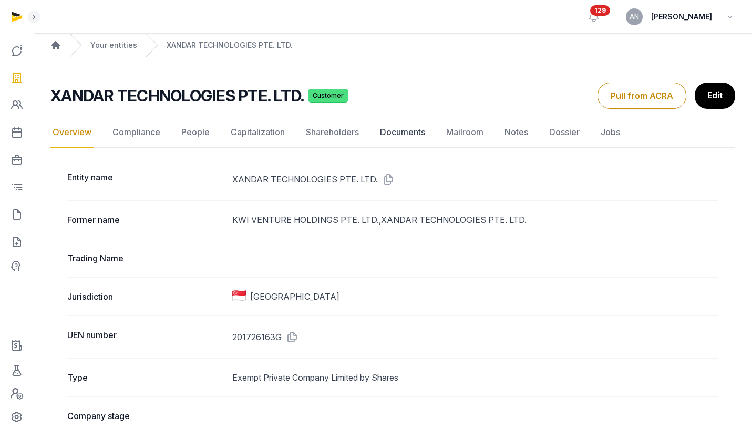
click at [420, 130] on link "Documents" at bounding box center [402, 132] width 49 height 30
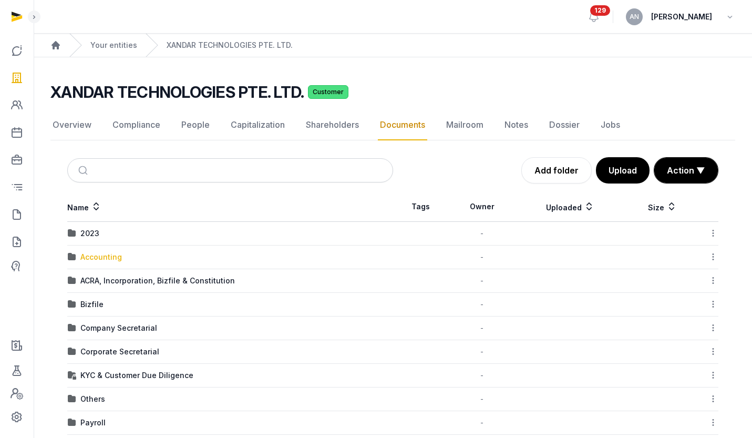
click at [99, 260] on div "Accounting" at bounding box center [101, 257] width 42 height 11
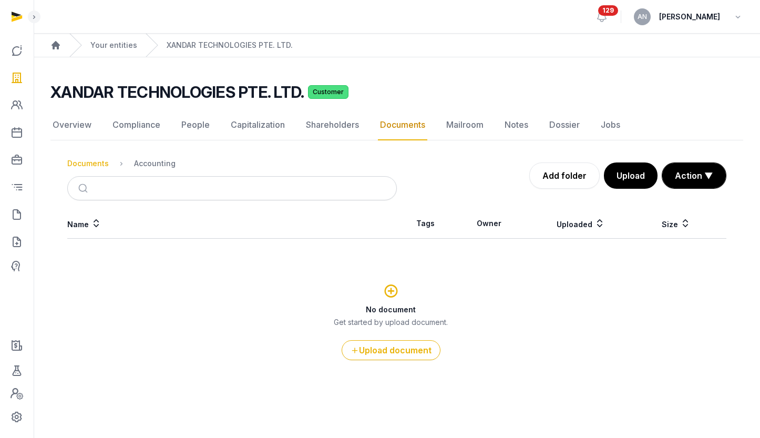
click at [83, 163] on div "Documents" at bounding box center [88, 163] width 42 height 11
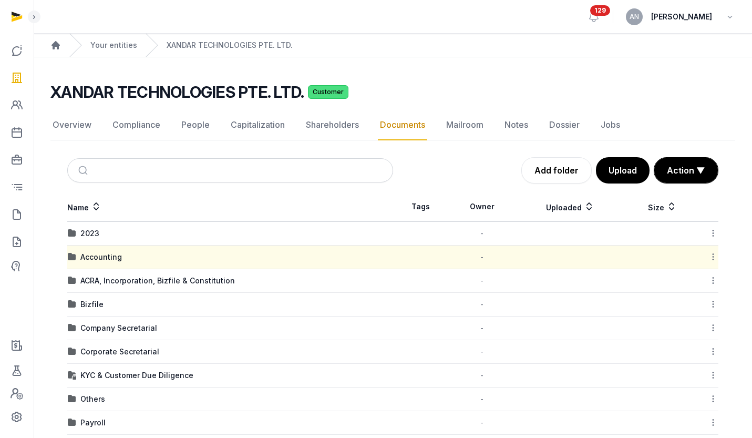
scroll to position [136, 0]
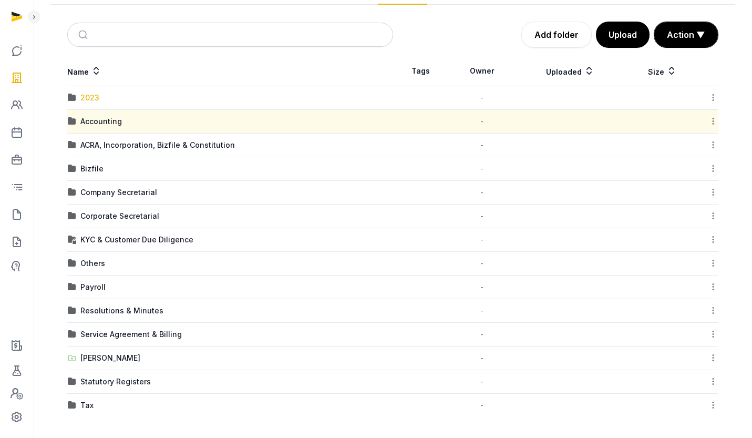
click at [81, 95] on div "2023" at bounding box center [89, 98] width 19 height 11
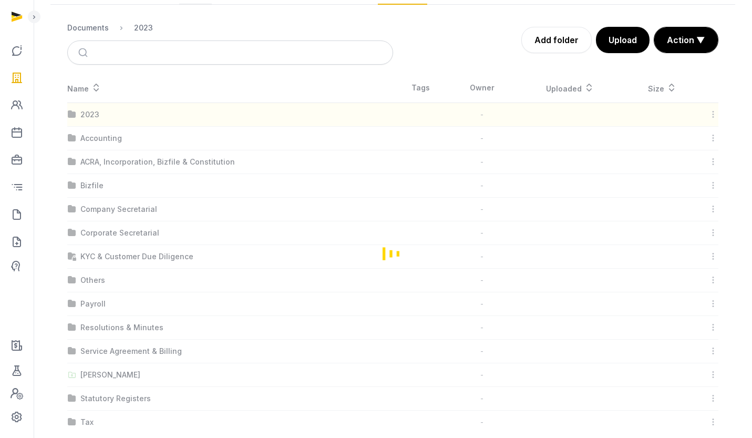
scroll to position [0, 0]
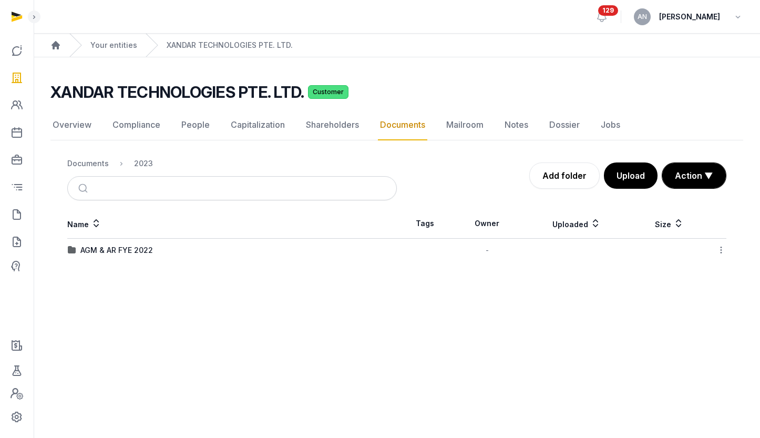
click at [128, 246] on div "AGM & AR FYE 2022" at bounding box center [116, 250] width 73 height 11
click at [146, 164] on div "2023" at bounding box center [143, 163] width 19 height 11
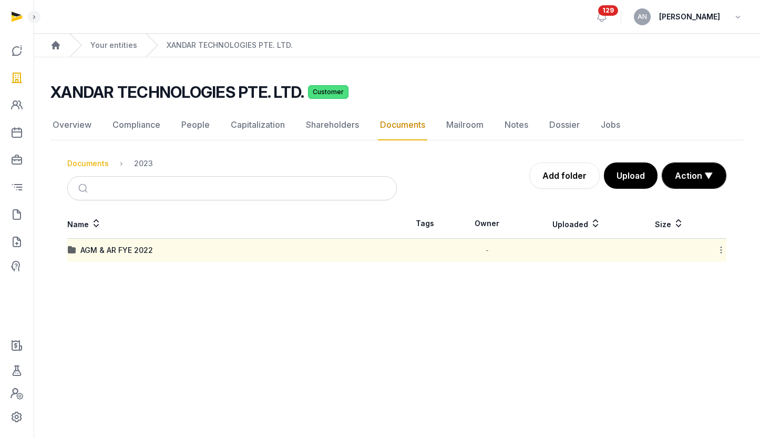
click at [99, 161] on div "Documents" at bounding box center [88, 163] width 42 height 11
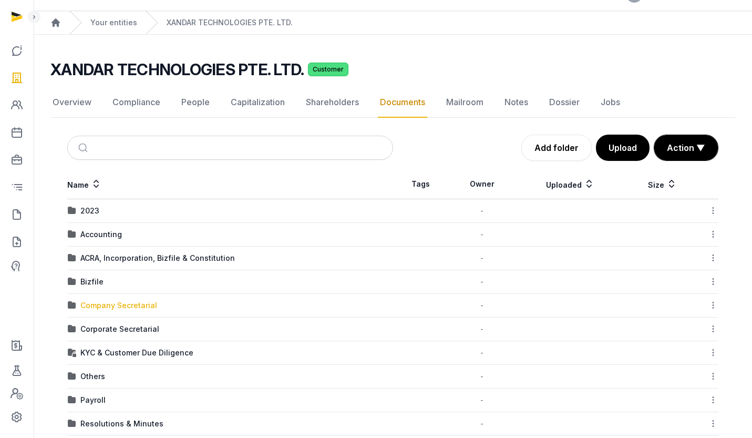
scroll to position [23, 0]
click at [118, 305] on div "Company Secretarial" at bounding box center [118, 305] width 77 height 11
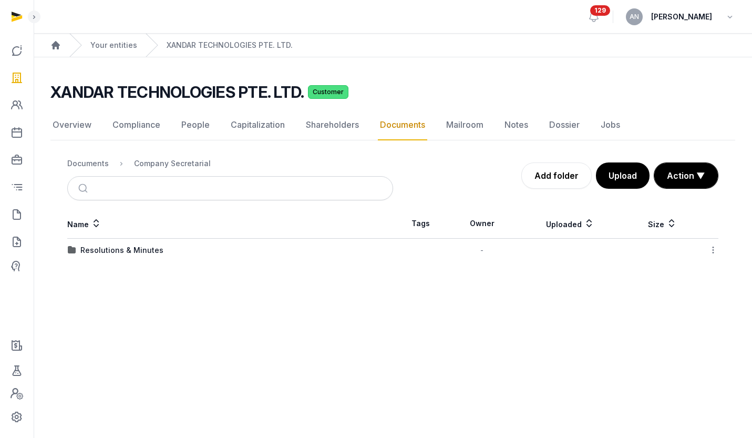
scroll to position [0, 0]
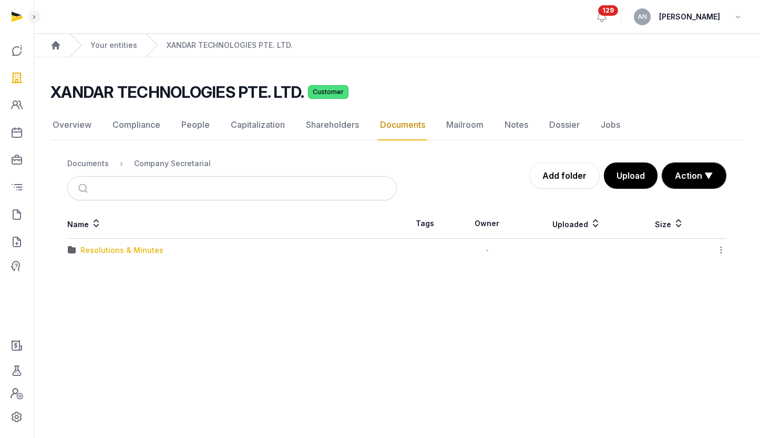
click at [108, 251] on div "Resolutions & Minutes" at bounding box center [121, 250] width 83 height 11
click at [85, 279] on td "2025" at bounding box center [232, 274] width 330 height 24
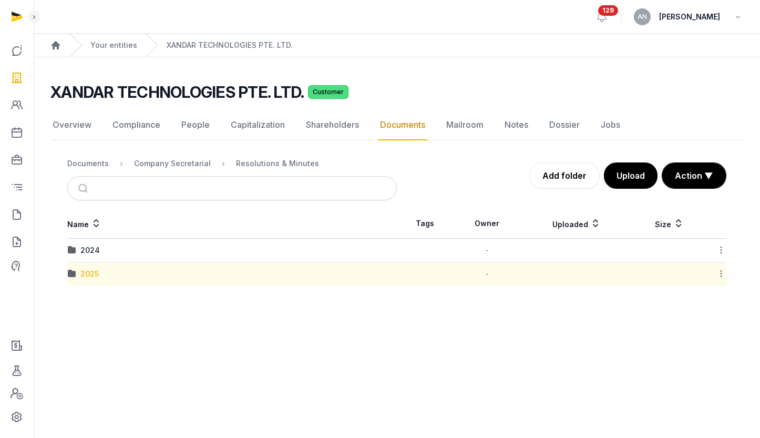
click at [85, 276] on div "2025" at bounding box center [89, 274] width 18 height 11
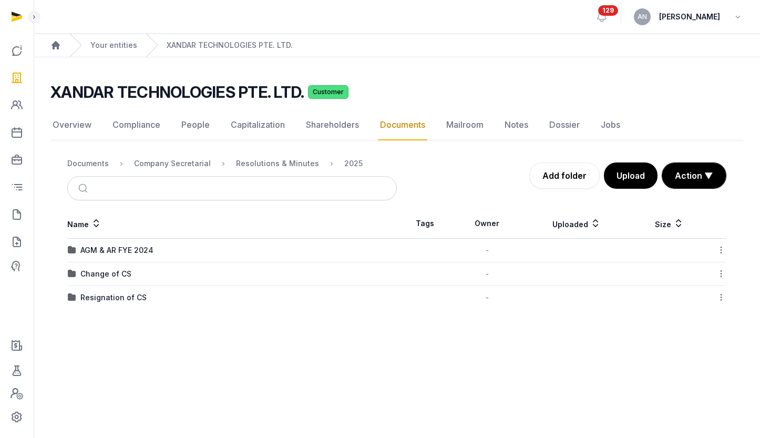
click at [273, 156] on nav "Documents Company Secretarial Resolutions & Minutes 2025" at bounding box center [232, 163] width 330 height 25
click at [272, 162] on div "Resolutions & Minutes" at bounding box center [277, 163] width 83 height 11
click at [185, 162] on div "Company Secretarial" at bounding box center [172, 163] width 77 height 11
click at [96, 168] on div "Documents" at bounding box center [88, 163] width 42 height 11
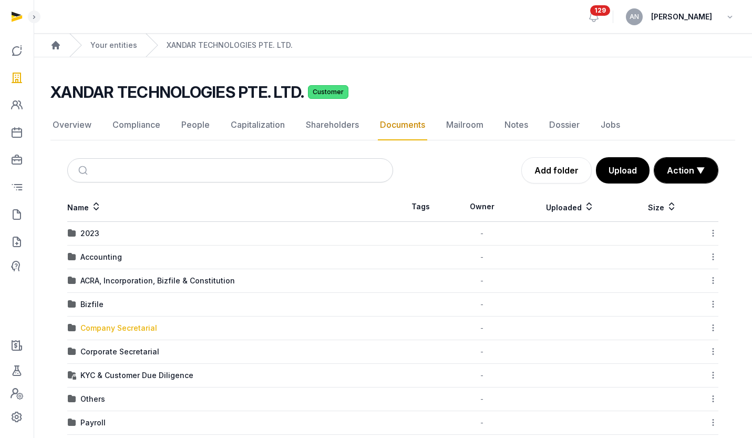
click at [98, 326] on div "Company Secretarial" at bounding box center [118, 328] width 77 height 11
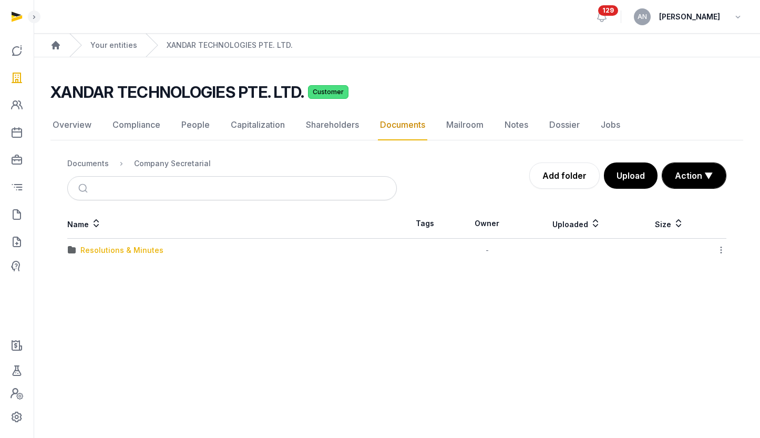
click at [126, 254] on div "Resolutions & Minutes" at bounding box center [121, 250] width 83 height 11
click at [84, 272] on div "2025" at bounding box center [89, 274] width 18 height 11
click at [190, 159] on div "Company Secretarial" at bounding box center [172, 163] width 77 height 11
click at [84, 162] on div "Documents" at bounding box center [88, 163] width 42 height 11
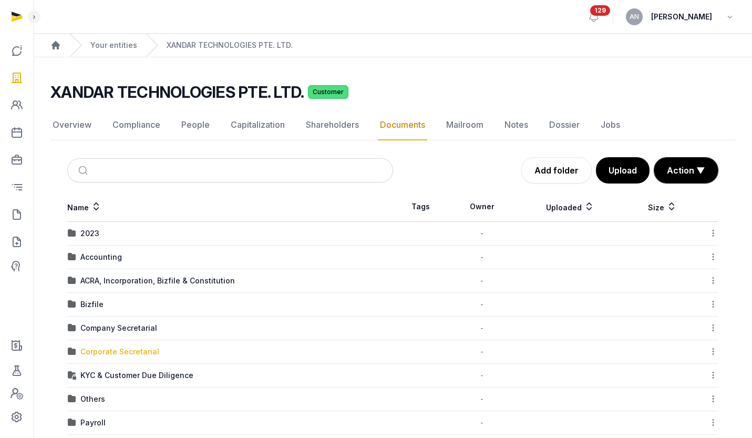
click at [99, 351] on div "Corporate Secretarial" at bounding box center [119, 351] width 79 height 11
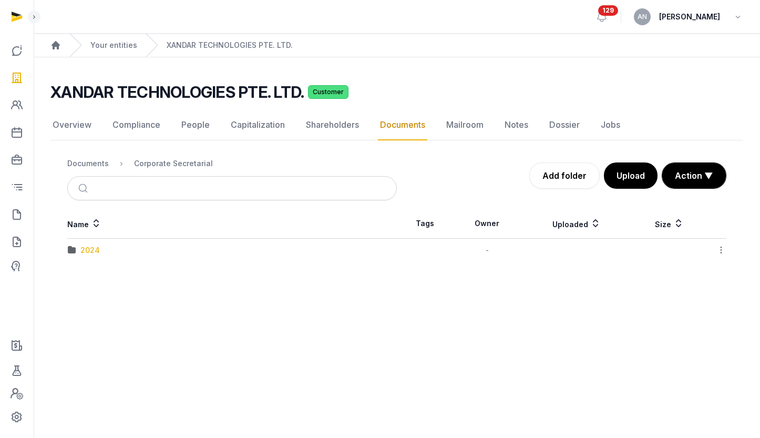
click at [86, 254] on div "2024" at bounding box center [89, 250] width 19 height 11
click at [86, 253] on div "AGM" at bounding box center [88, 250] width 17 height 11
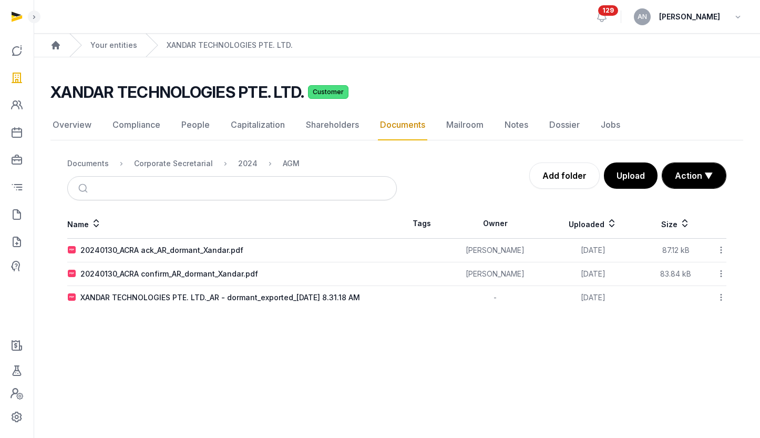
click at [173, 172] on nav "Documents Corporate Secretarial 2024 AGM" at bounding box center [232, 163] width 330 height 25
click at [173, 166] on div "Corporate Secretarial" at bounding box center [173, 163] width 79 height 11
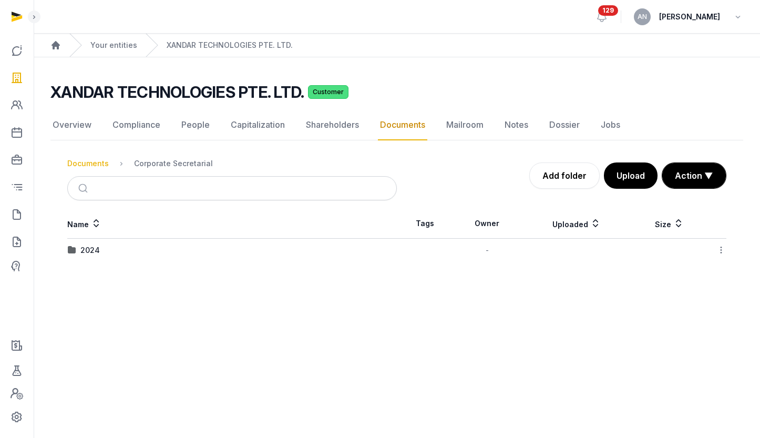
click at [85, 160] on div "Documents" at bounding box center [88, 163] width 42 height 11
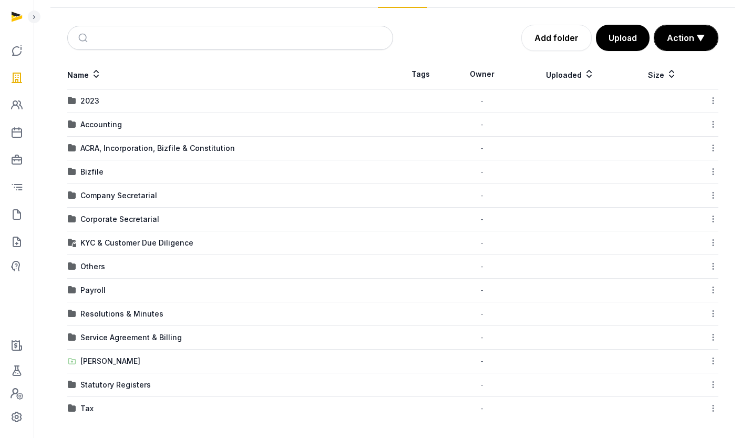
scroll to position [136, 0]
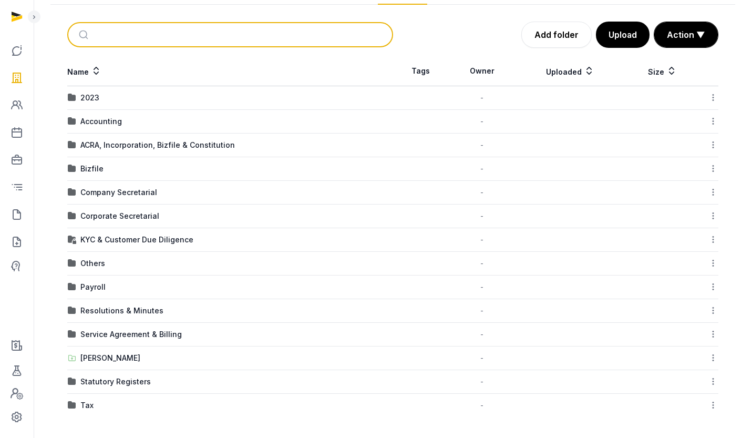
click at [148, 36] on input "search" at bounding box center [242, 34] width 291 height 23
type input "******"
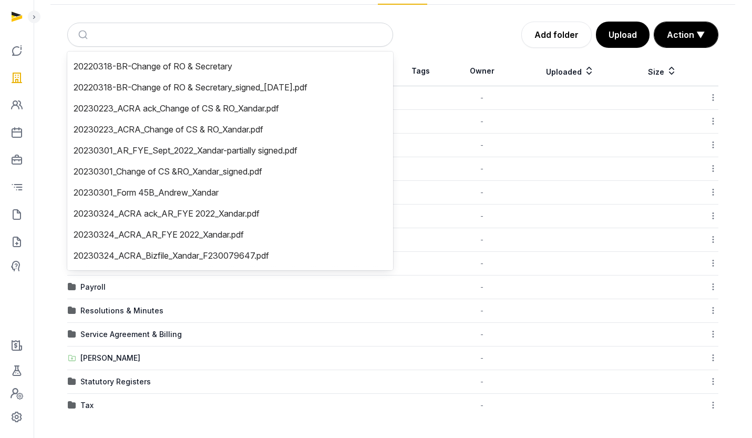
click at [454, 40] on div "Add folder Upload Action ▼ Start select Move Delete" at bounding box center [556, 35] width 326 height 26
